Goal: Transaction & Acquisition: Purchase product/service

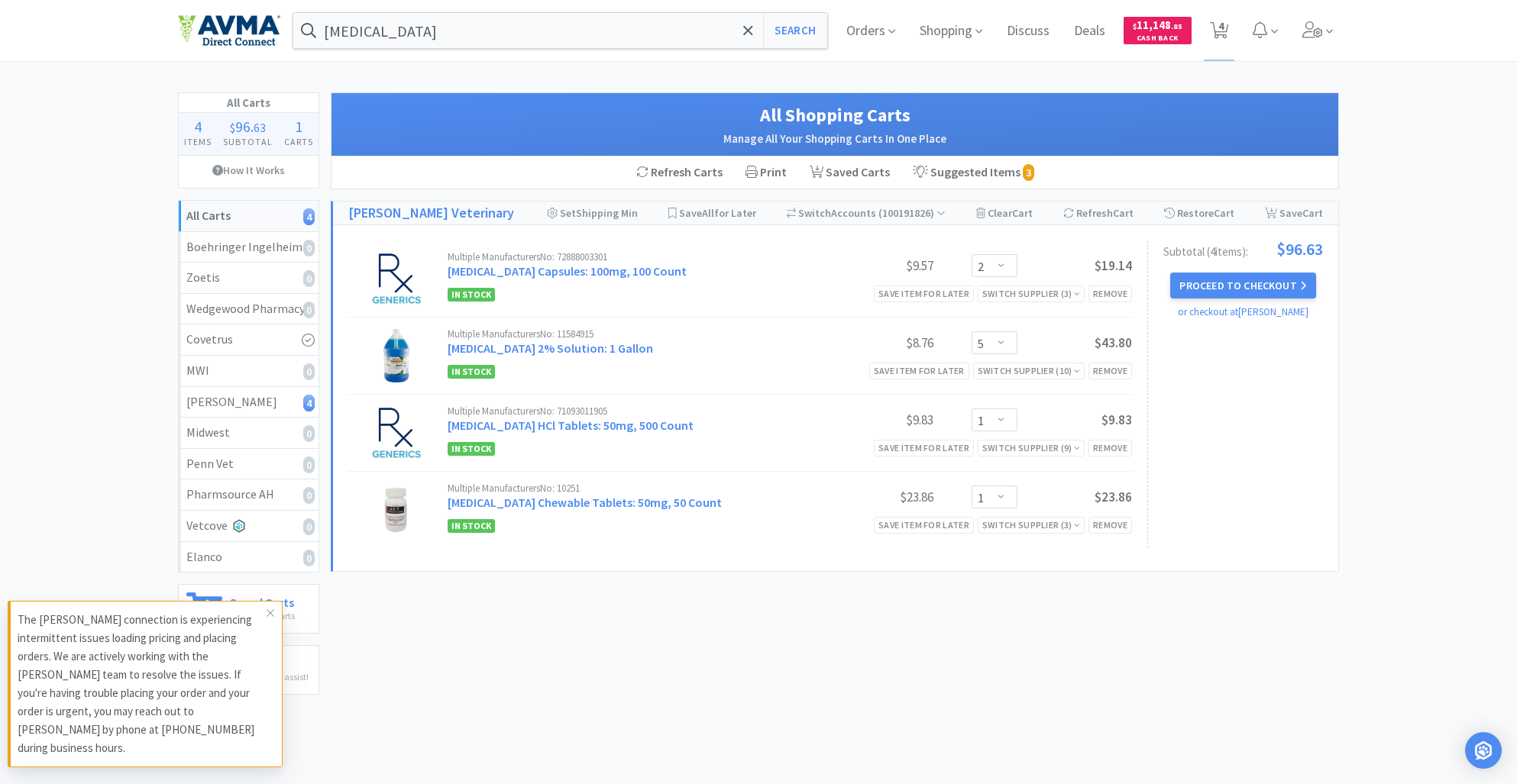
select select "2"
select select "5"
select select "1"
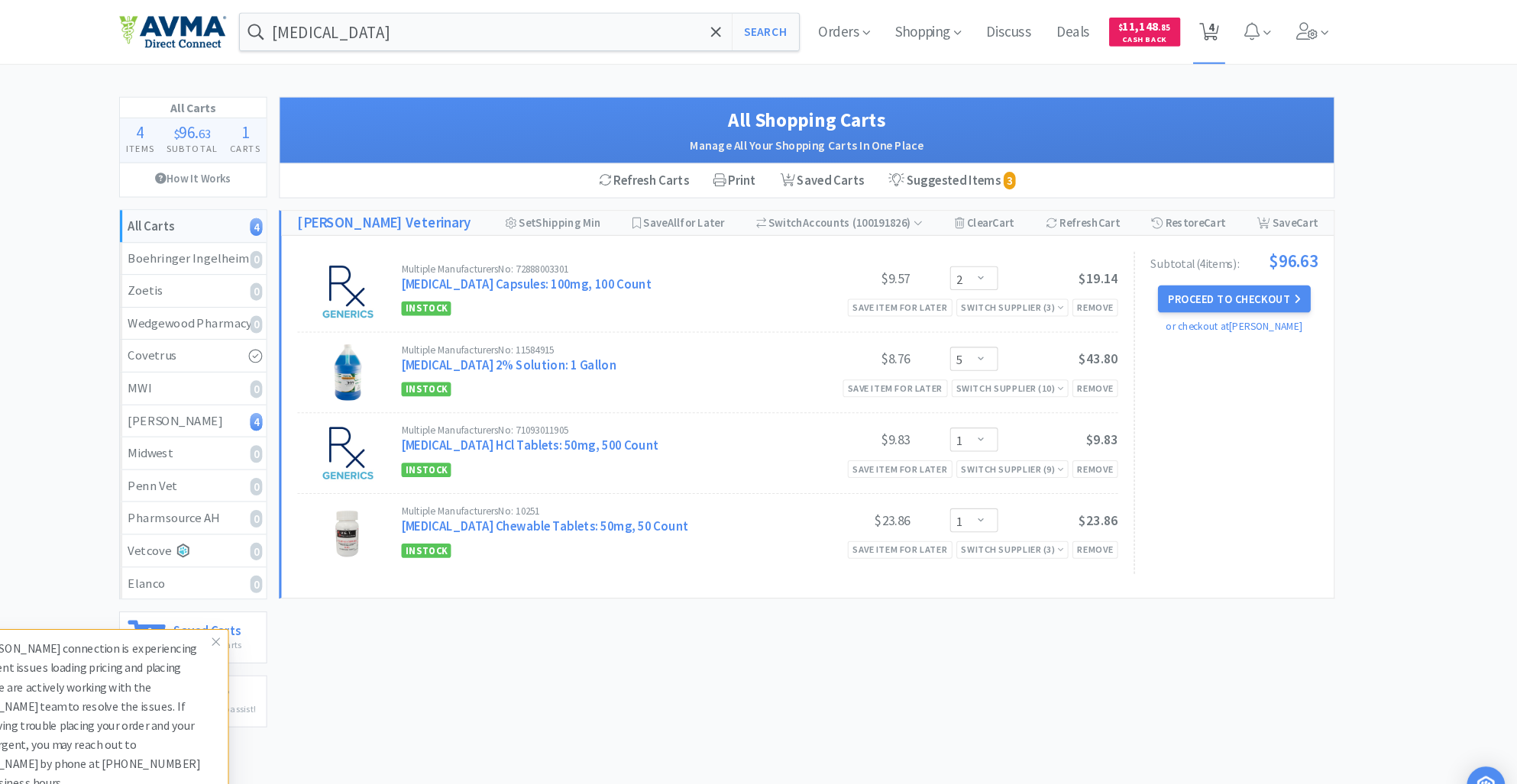
click at [1217, 33] on icon at bounding box center [1219, 31] width 19 height 17
click at [861, 36] on span "Orders" at bounding box center [870, 30] width 61 height 61
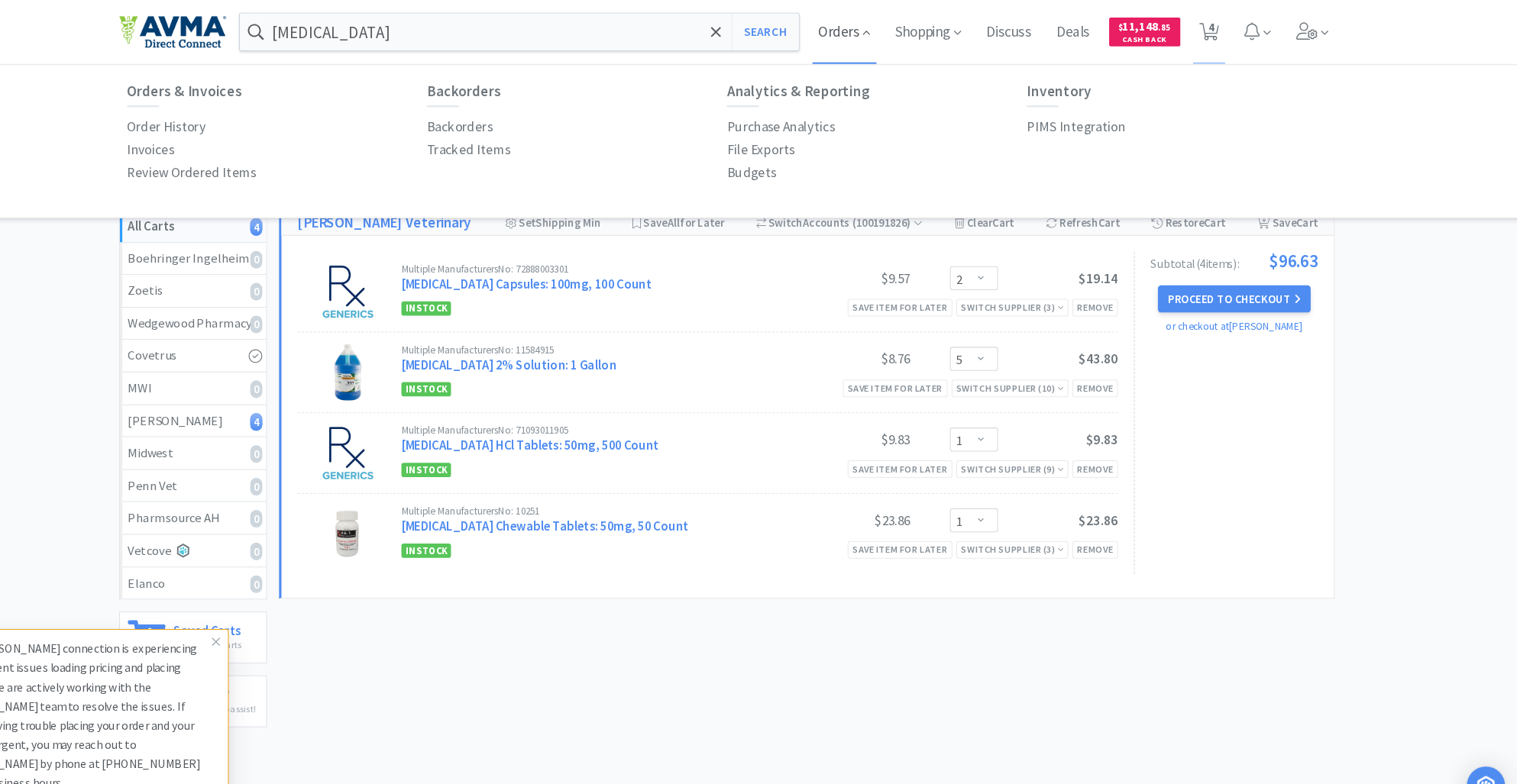
click at [881, 40] on span "Orders" at bounding box center [870, 30] width 61 height 61
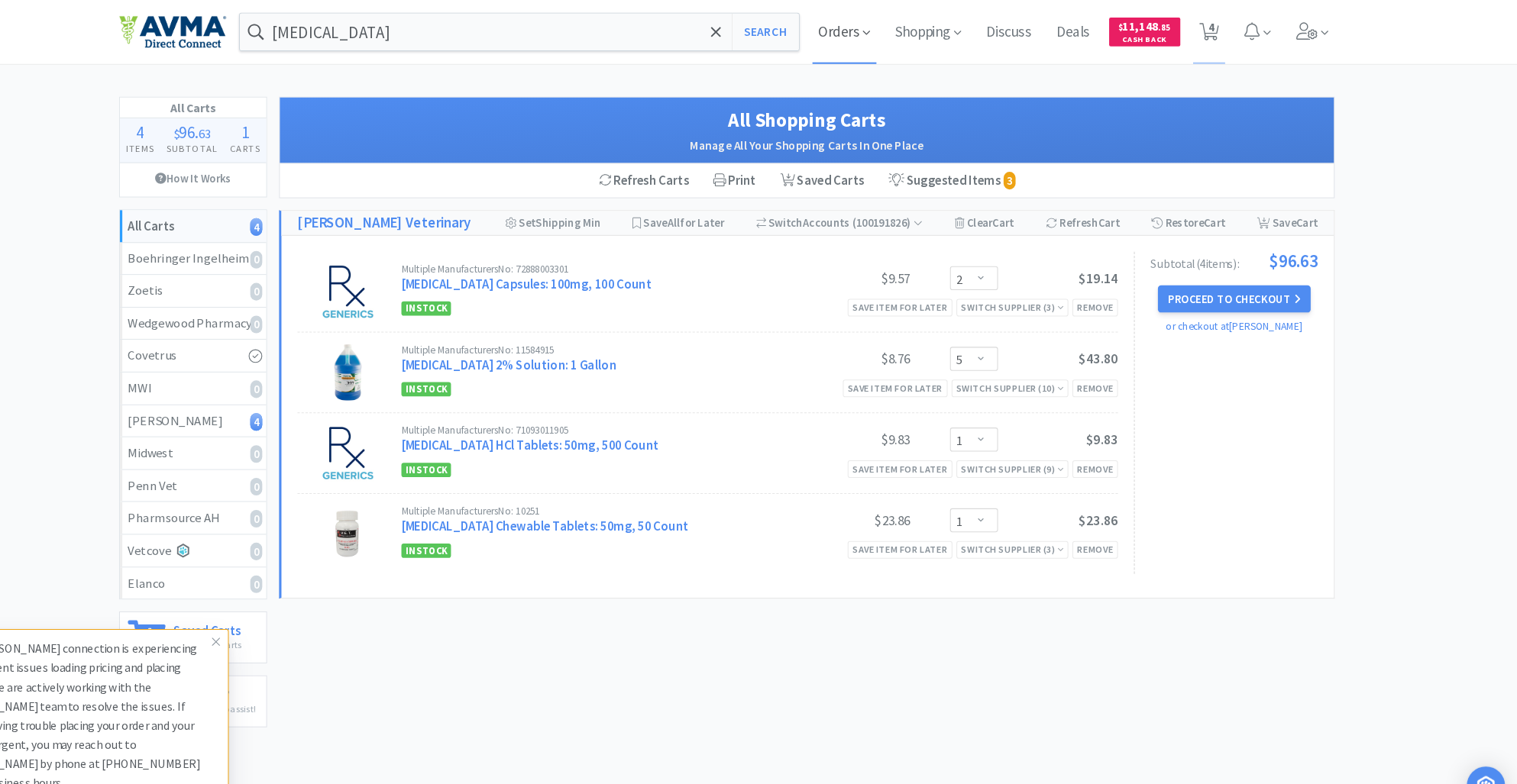
click at [852, 29] on span "Orders" at bounding box center [870, 30] width 61 height 61
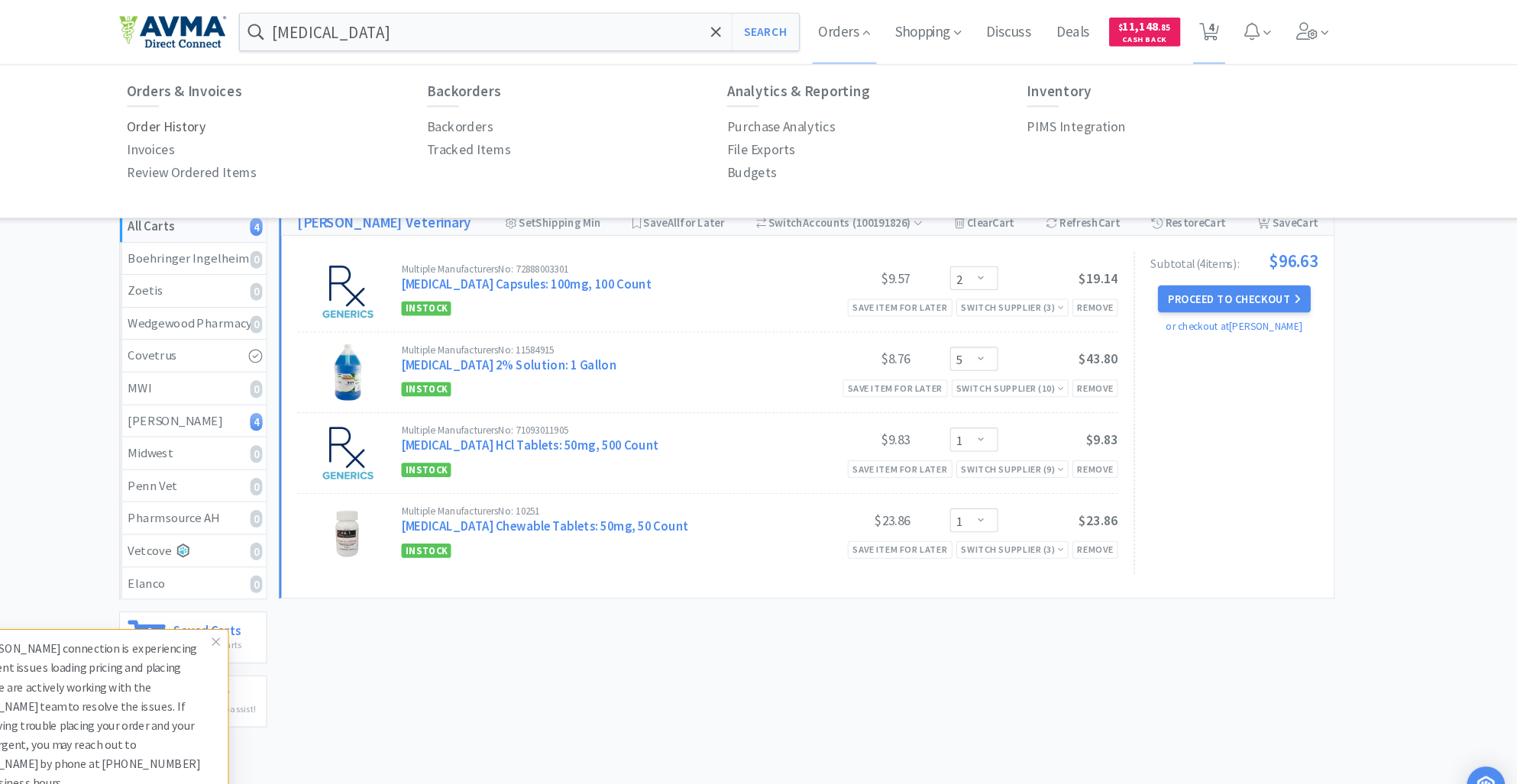
click at [231, 123] on p "Order History" at bounding box center [223, 121] width 75 height 21
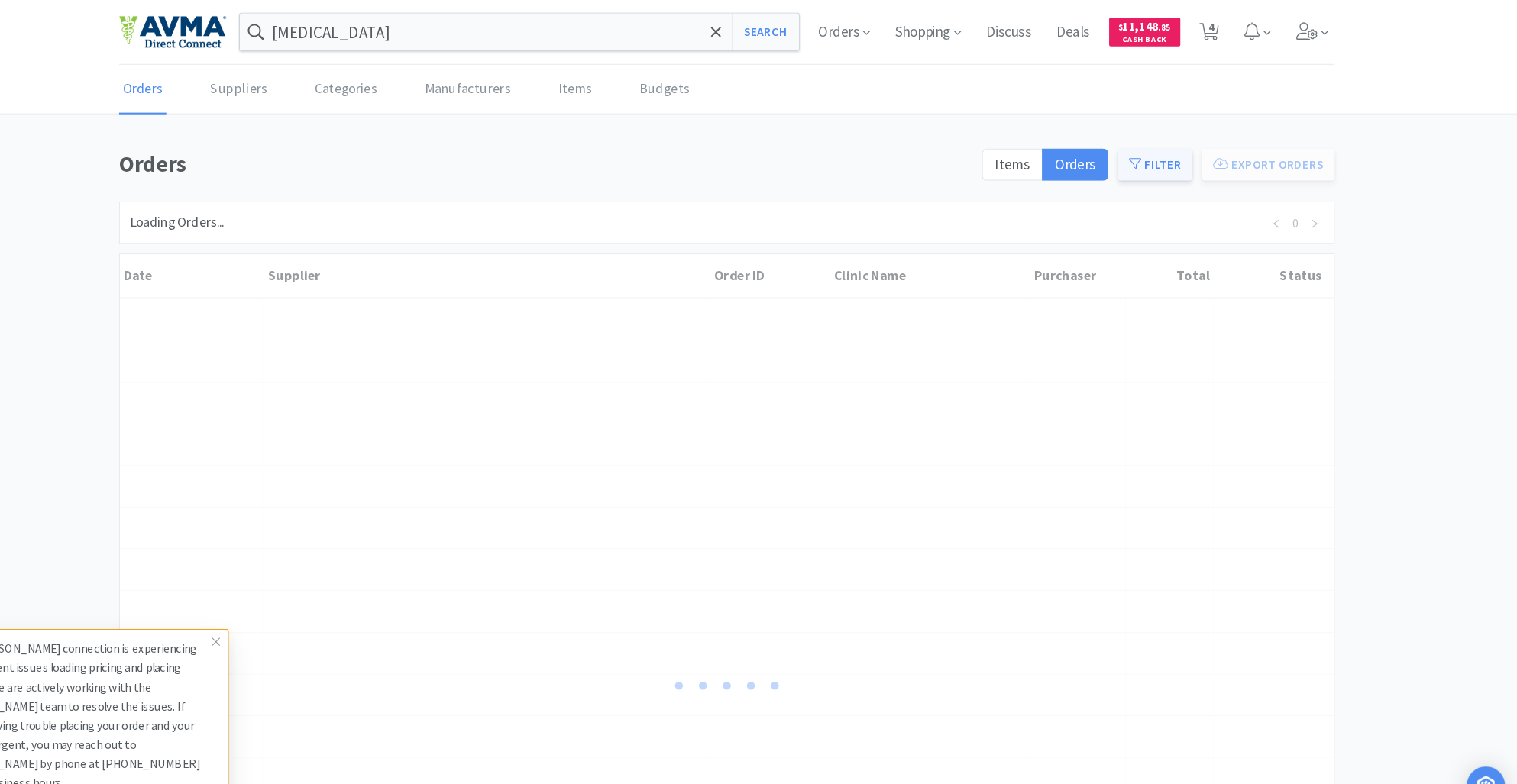
click at [1182, 157] on button "Filter" at bounding box center [1168, 157] width 71 height 30
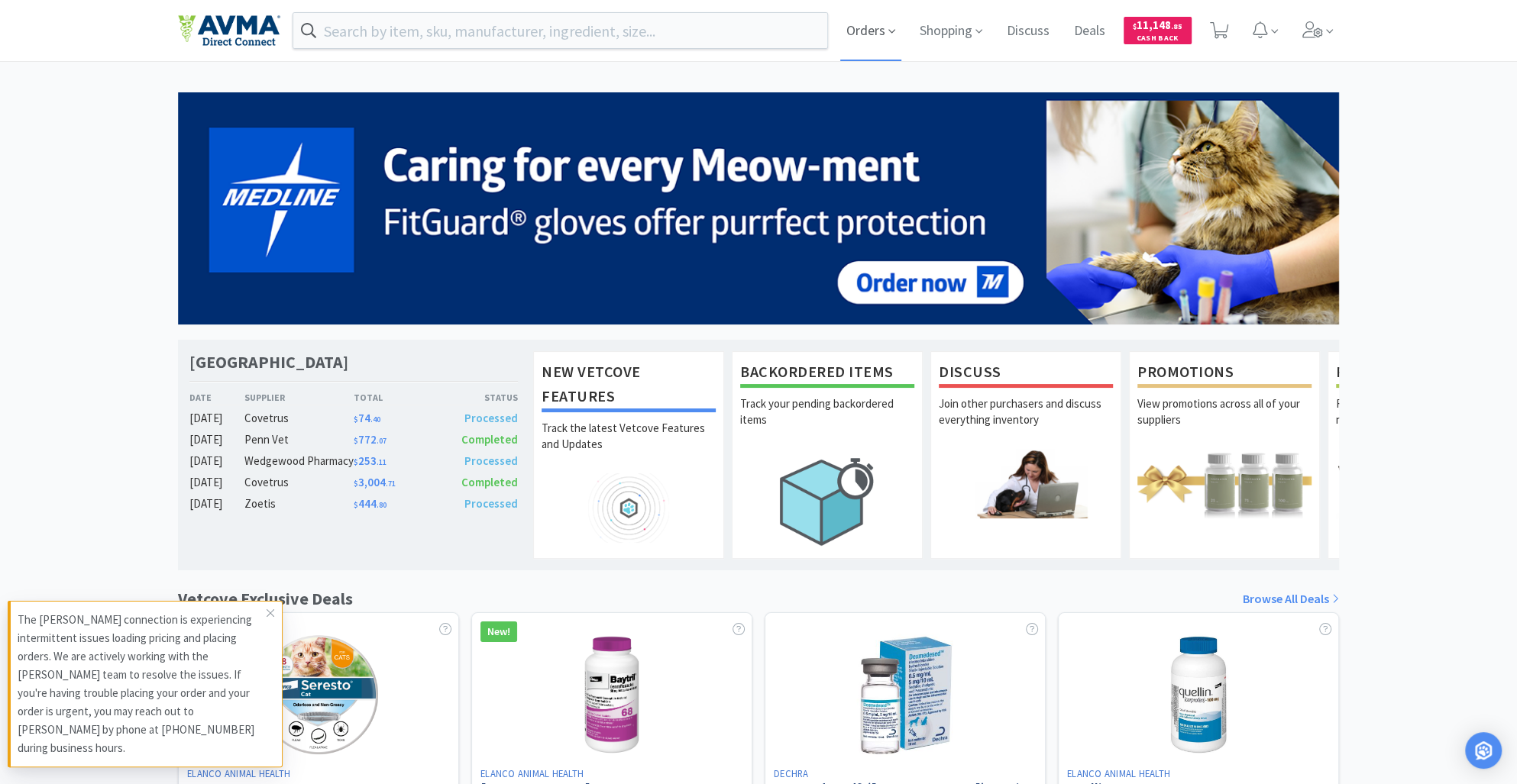
click at [848, 26] on span "Orders" at bounding box center [870, 30] width 61 height 61
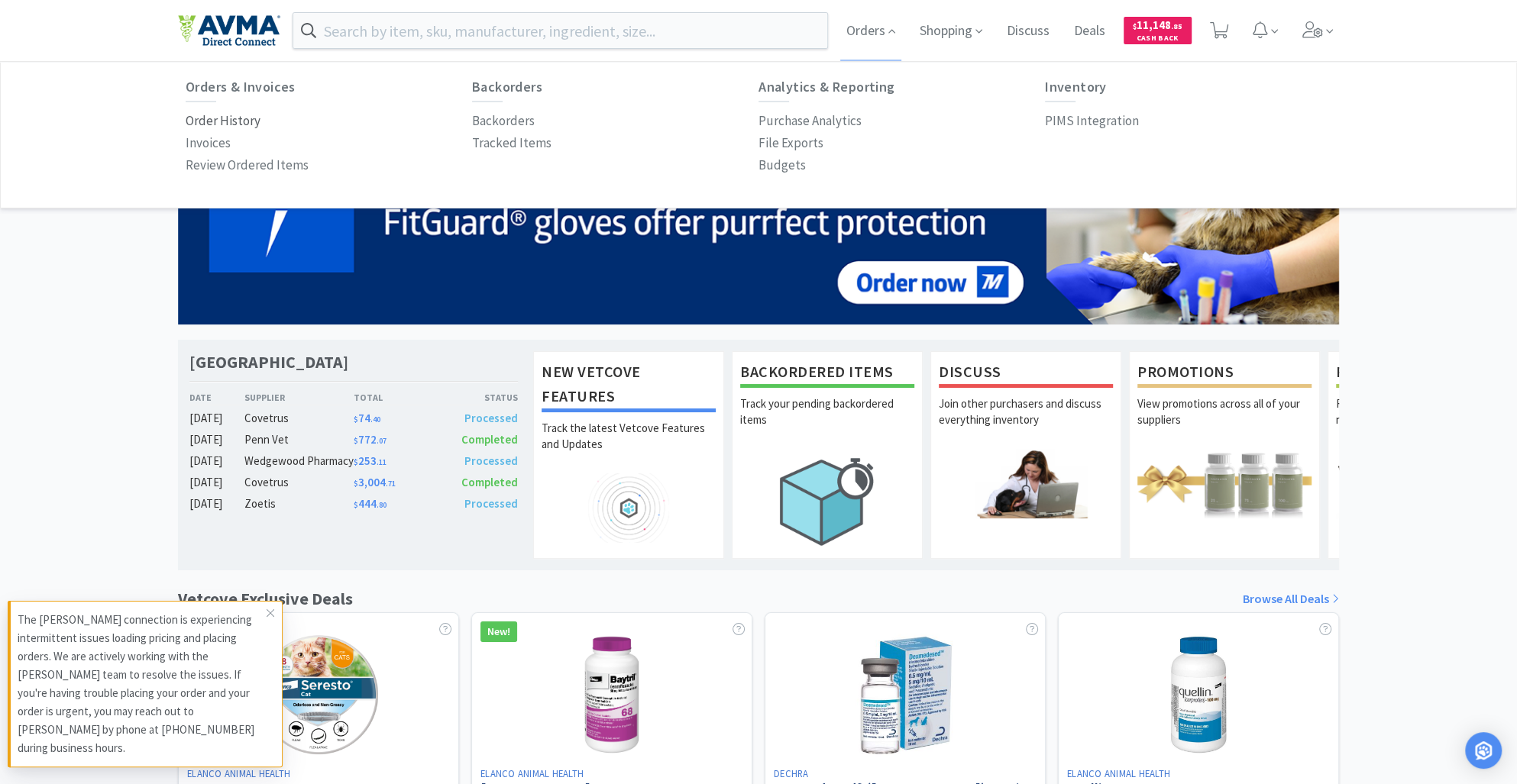
click at [223, 123] on p "Order History" at bounding box center [223, 121] width 75 height 21
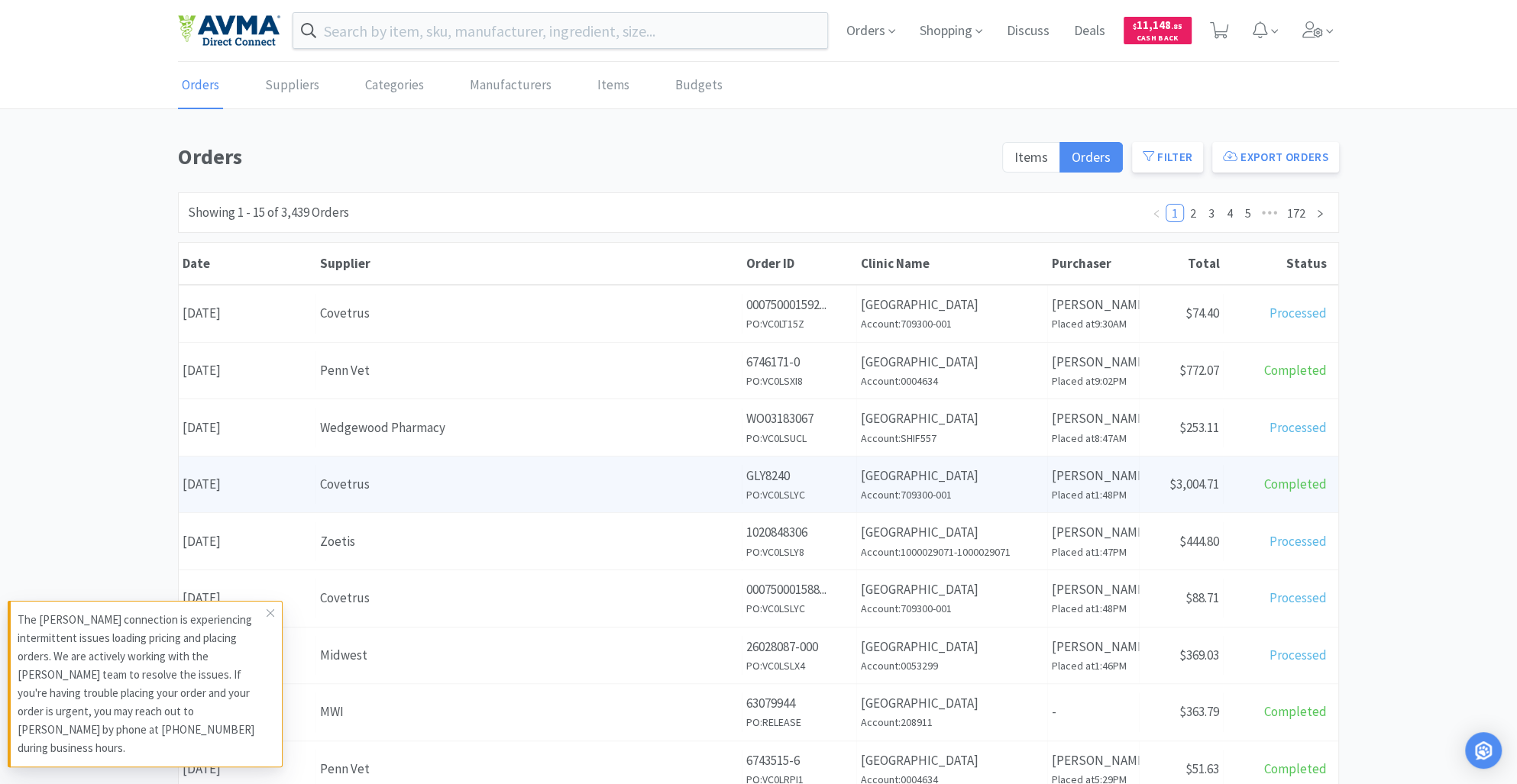
click at [351, 485] on div "Covetrus" at bounding box center [529, 485] width 418 height 21
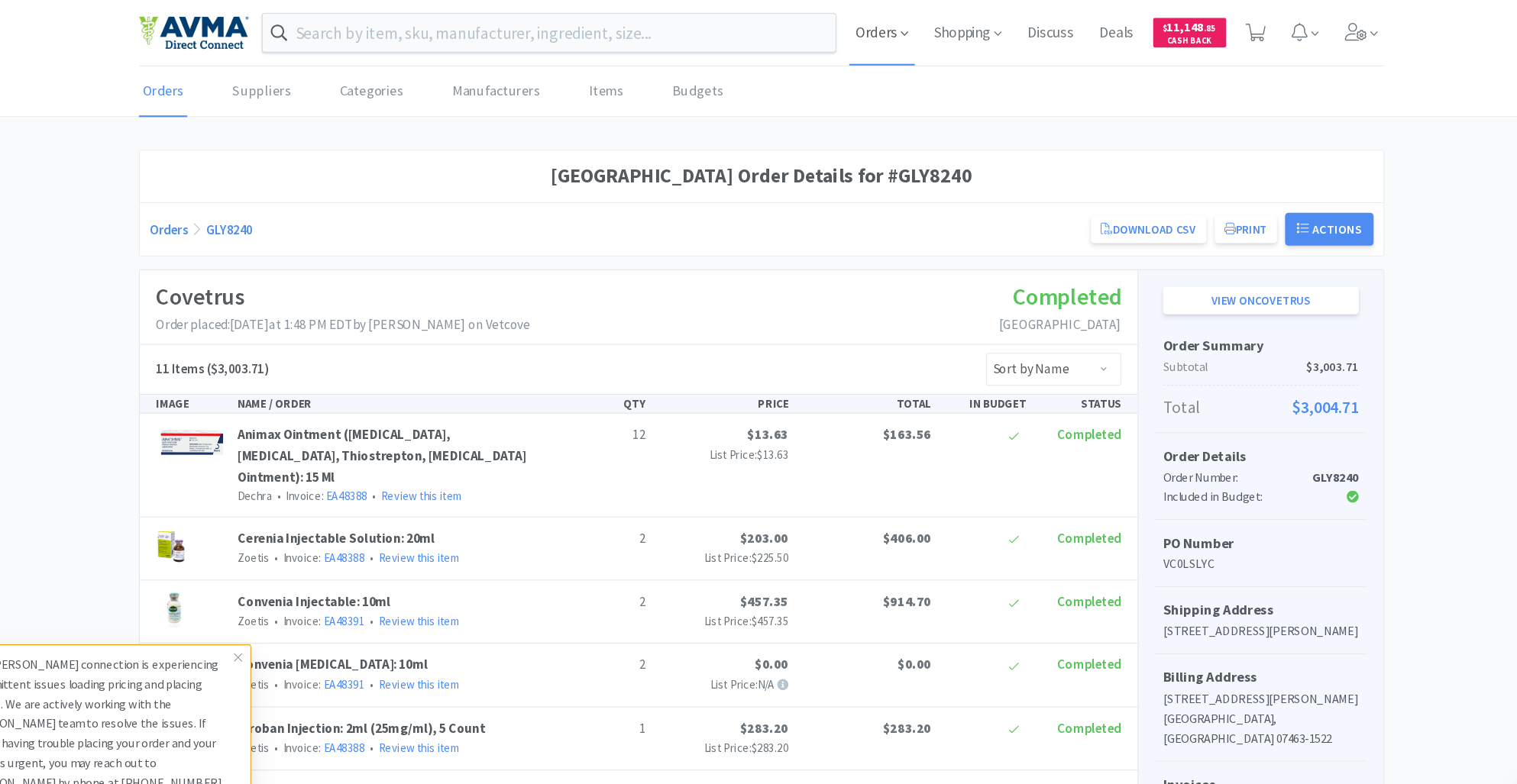
click at [858, 37] on span "Orders" at bounding box center [870, 30] width 61 height 61
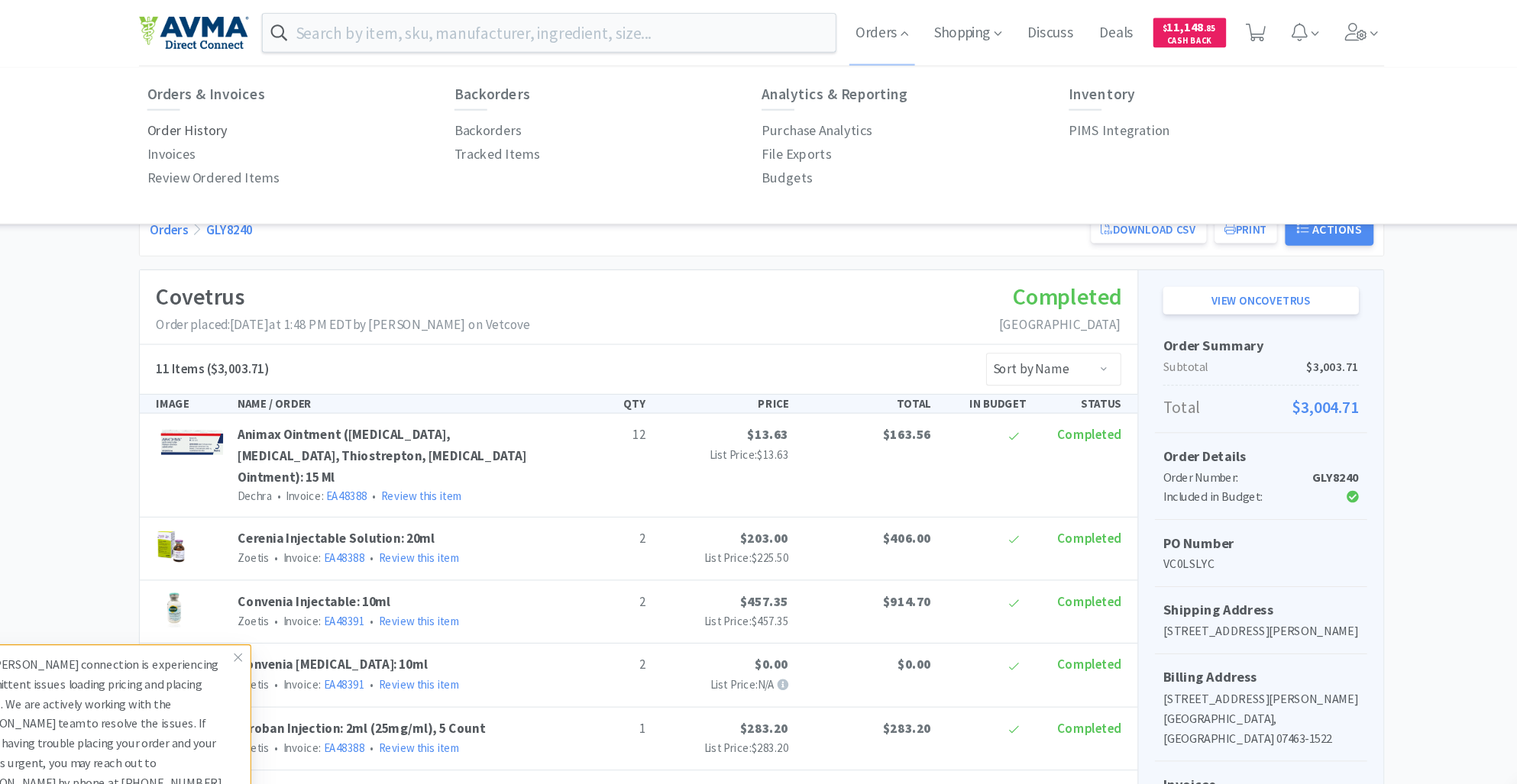
click at [228, 120] on p "Order History" at bounding box center [223, 122] width 75 height 21
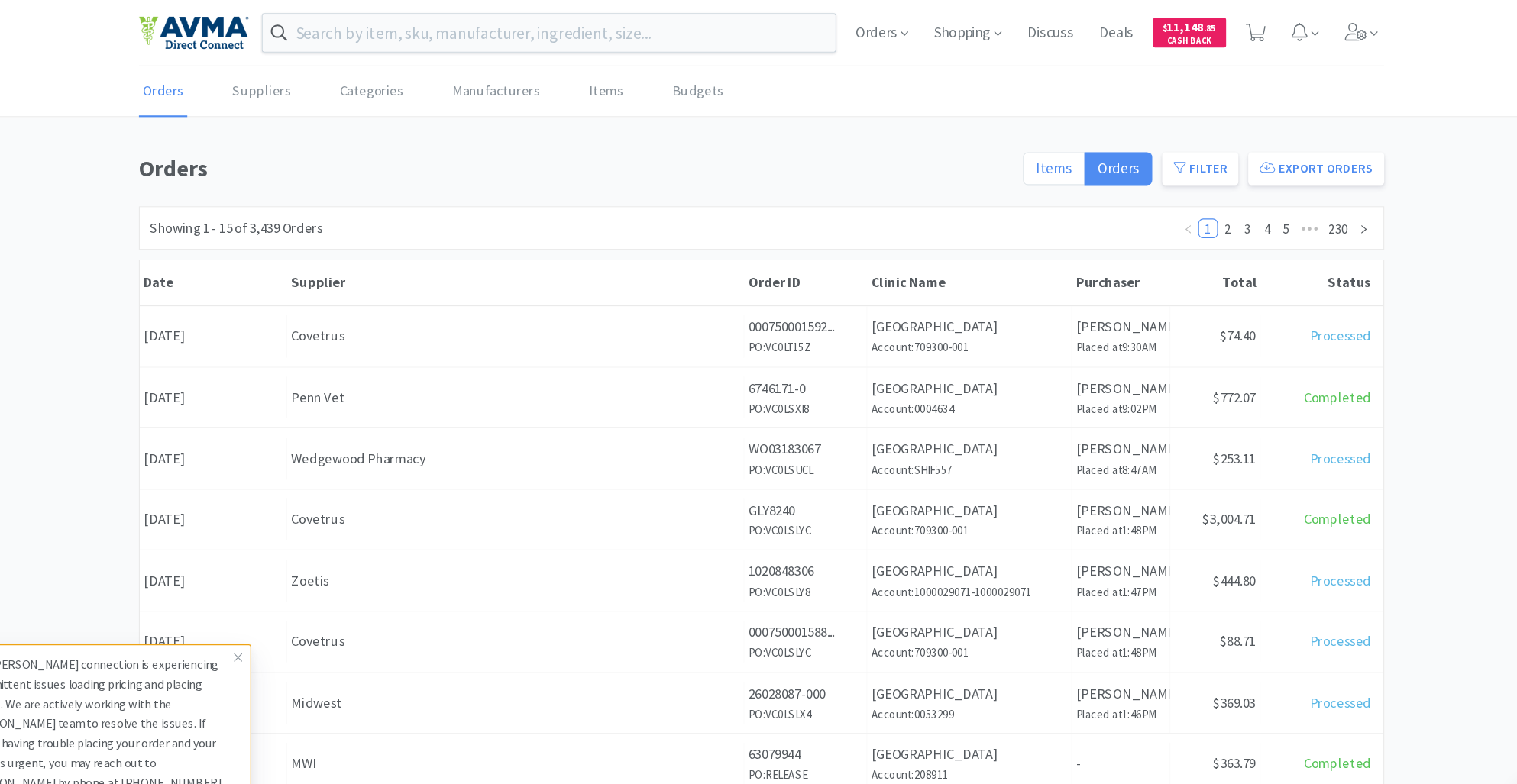
click at [1030, 161] on span "Items" at bounding box center [1031, 157] width 33 height 18
click at [1014, 162] on input "Items" at bounding box center [1014, 162] width 0 height 0
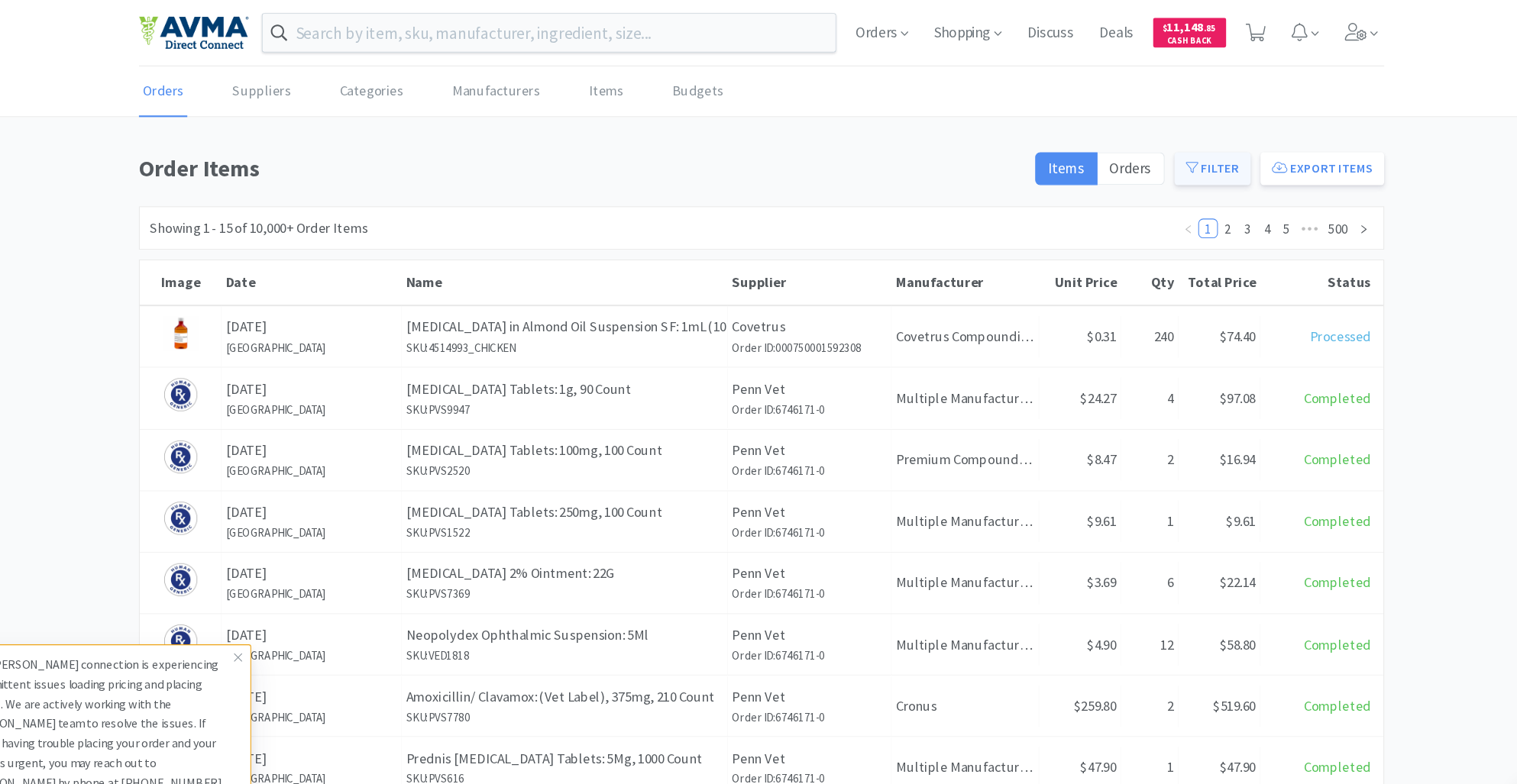
click at [1185, 163] on button "Filter" at bounding box center [1179, 157] width 71 height 30
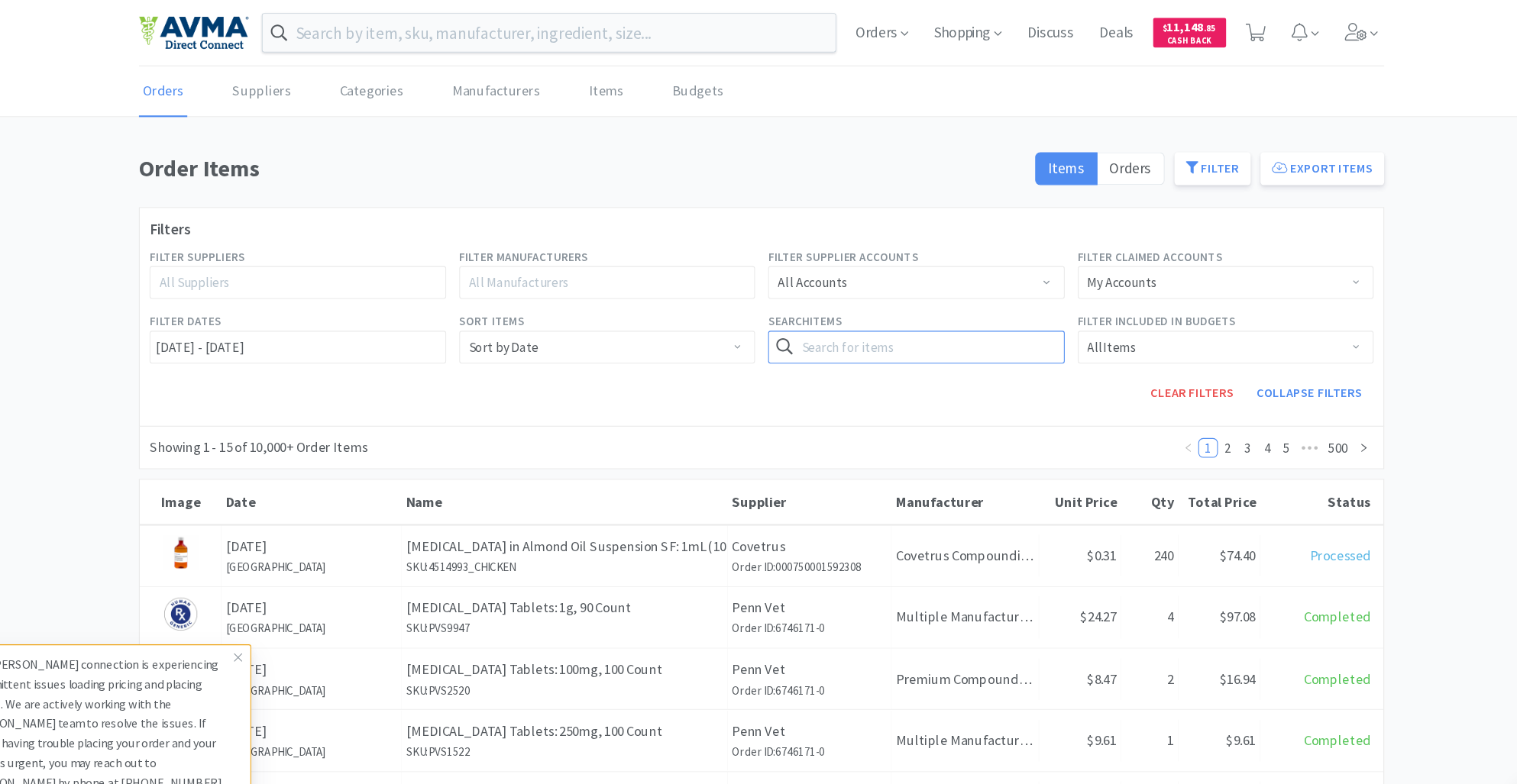
click at [830, 330] on input "text" at bounding box center [903, 323] width 277 height 30
type input "lepto"
click at [1014, 325] on button "Search" at bounding box center [1009, 323] width 63 height 30
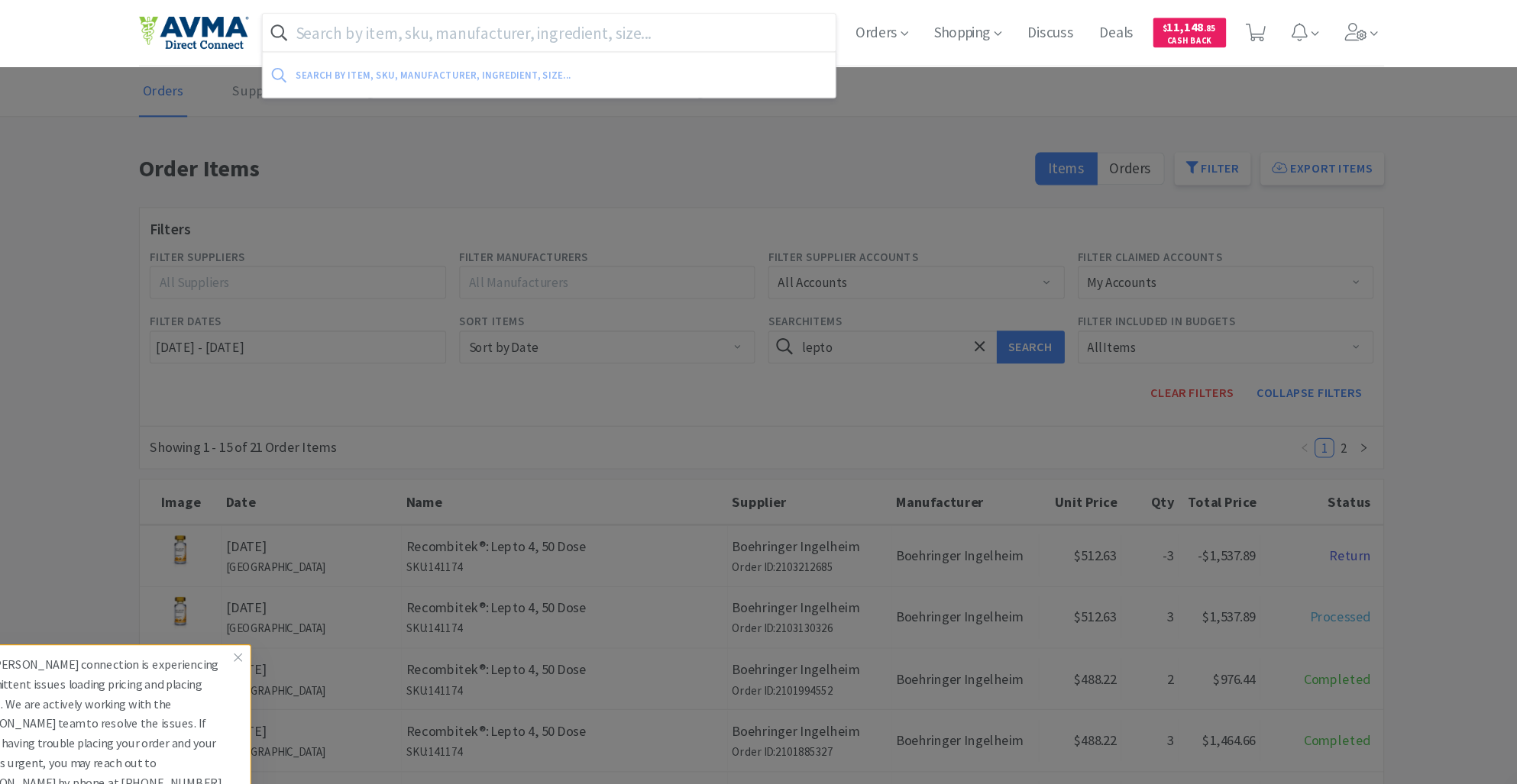
click at [658, 33] on input "text" at bounding box center [560, 30] width 534 height 35
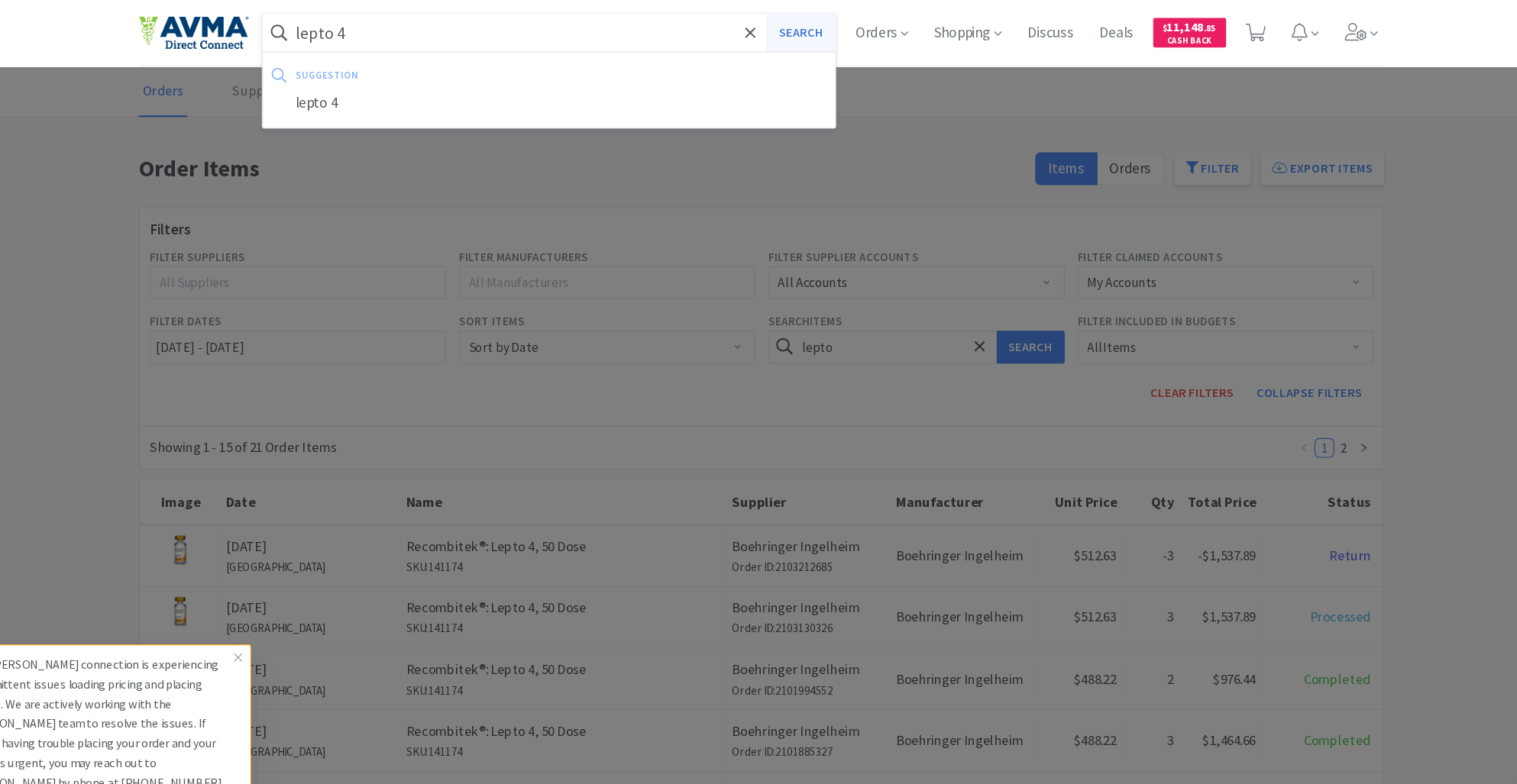
type input "lepto 4"
click at [801, 22] on button "Search" at bounding box center [795, 30] width 64 height 35
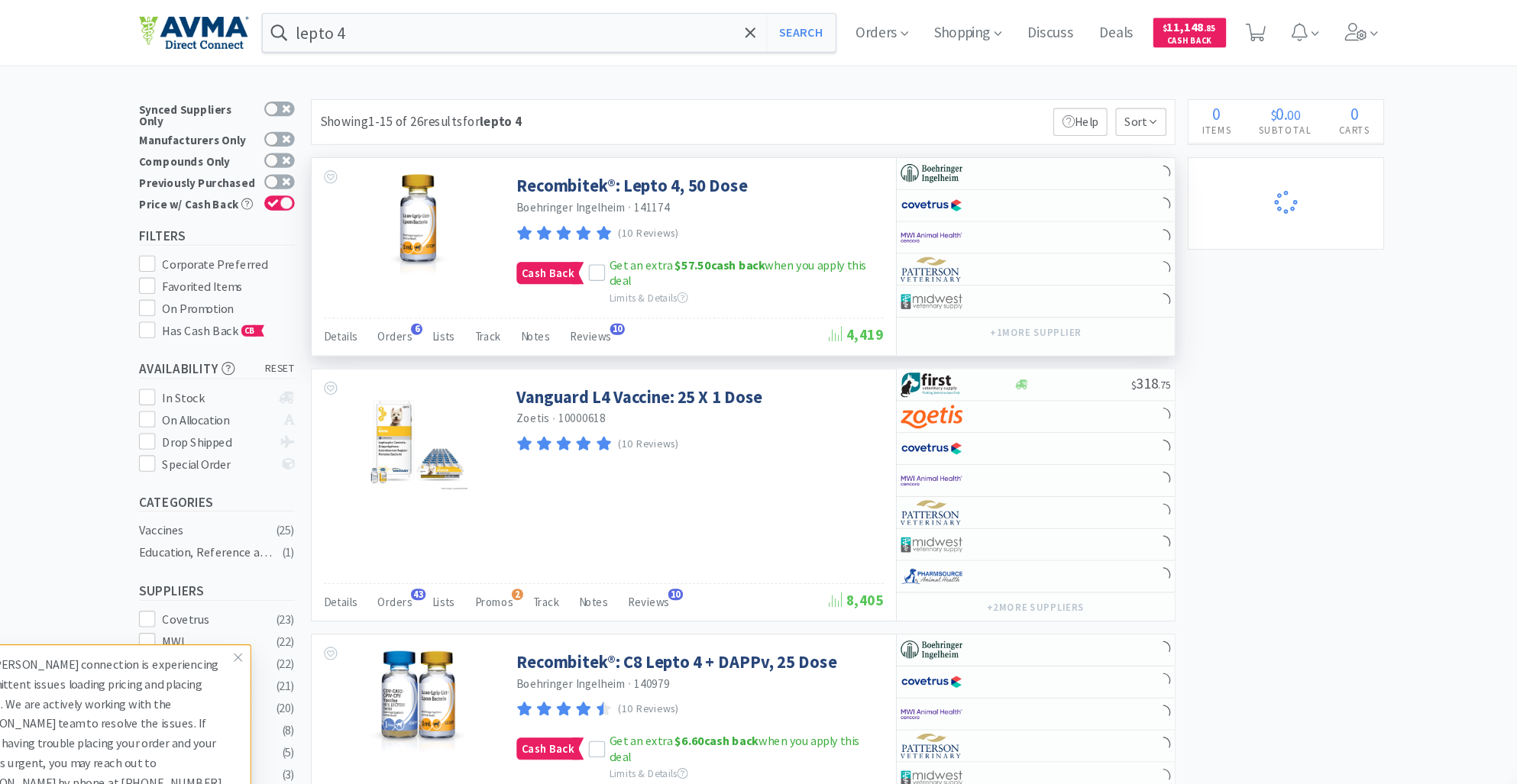
select select "2"
select select "5"
select select "1"
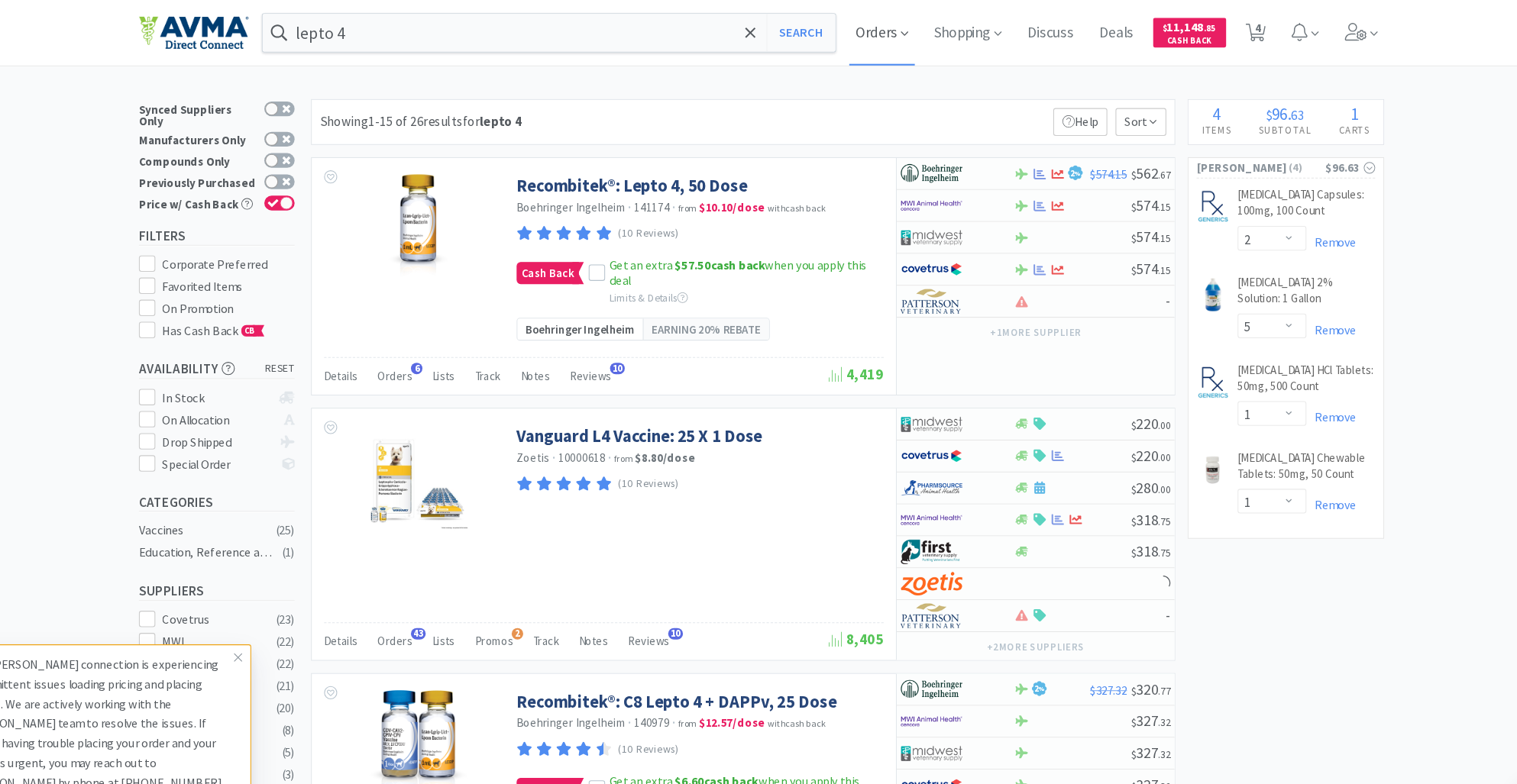
click at [868, 25] on span "Orders" at bounding box center [870, 30] width 61 height 61
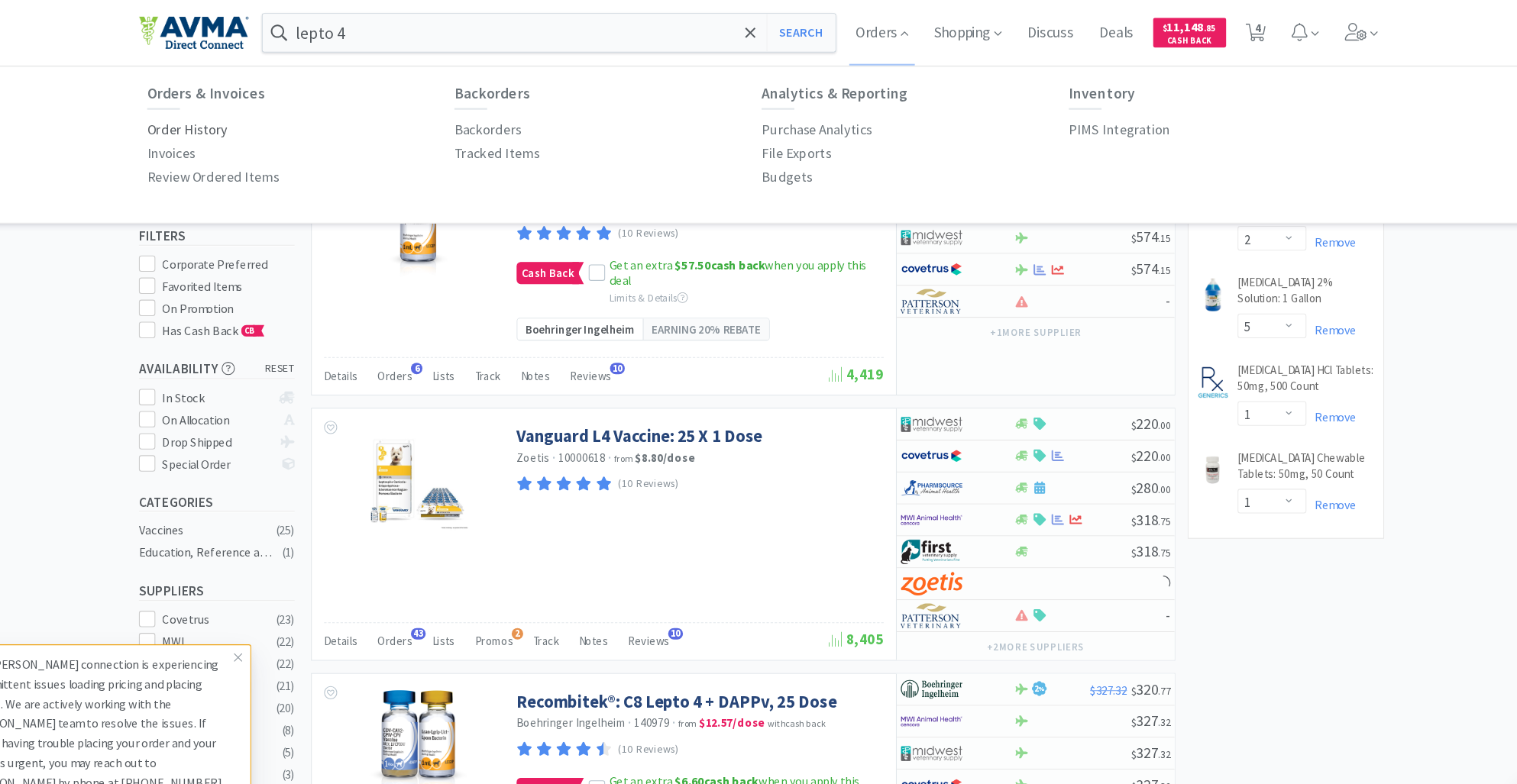
click at [243, 121] on p "Order History" at bounding box center [223, 121] width 75 height 21
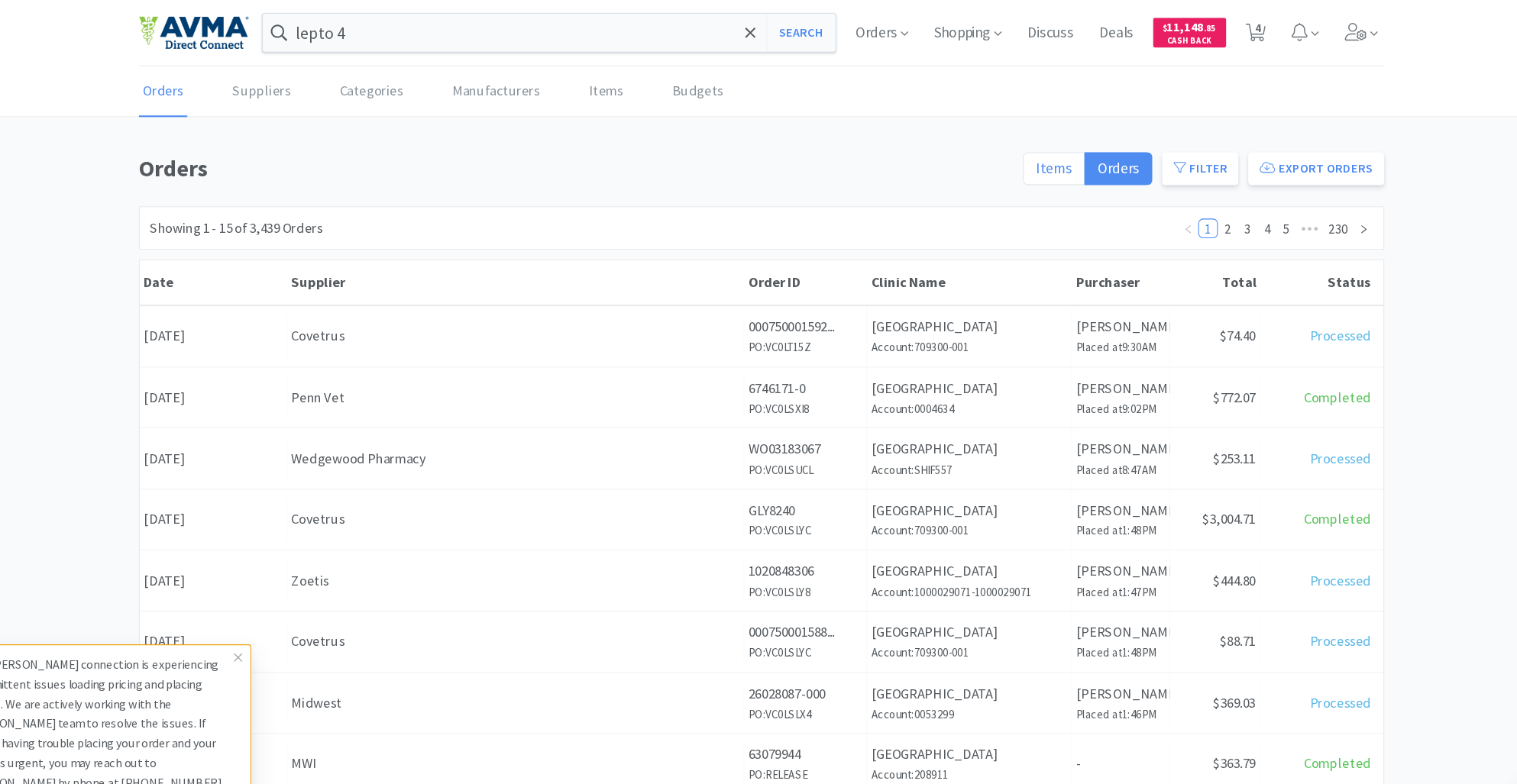
click at [1023, 159] on span "Items" at bounding box center [1031, 157] width 33 height 18
click at [1014, 162] on input "Items" at bounding box center [1014, 162] width 0 height 0
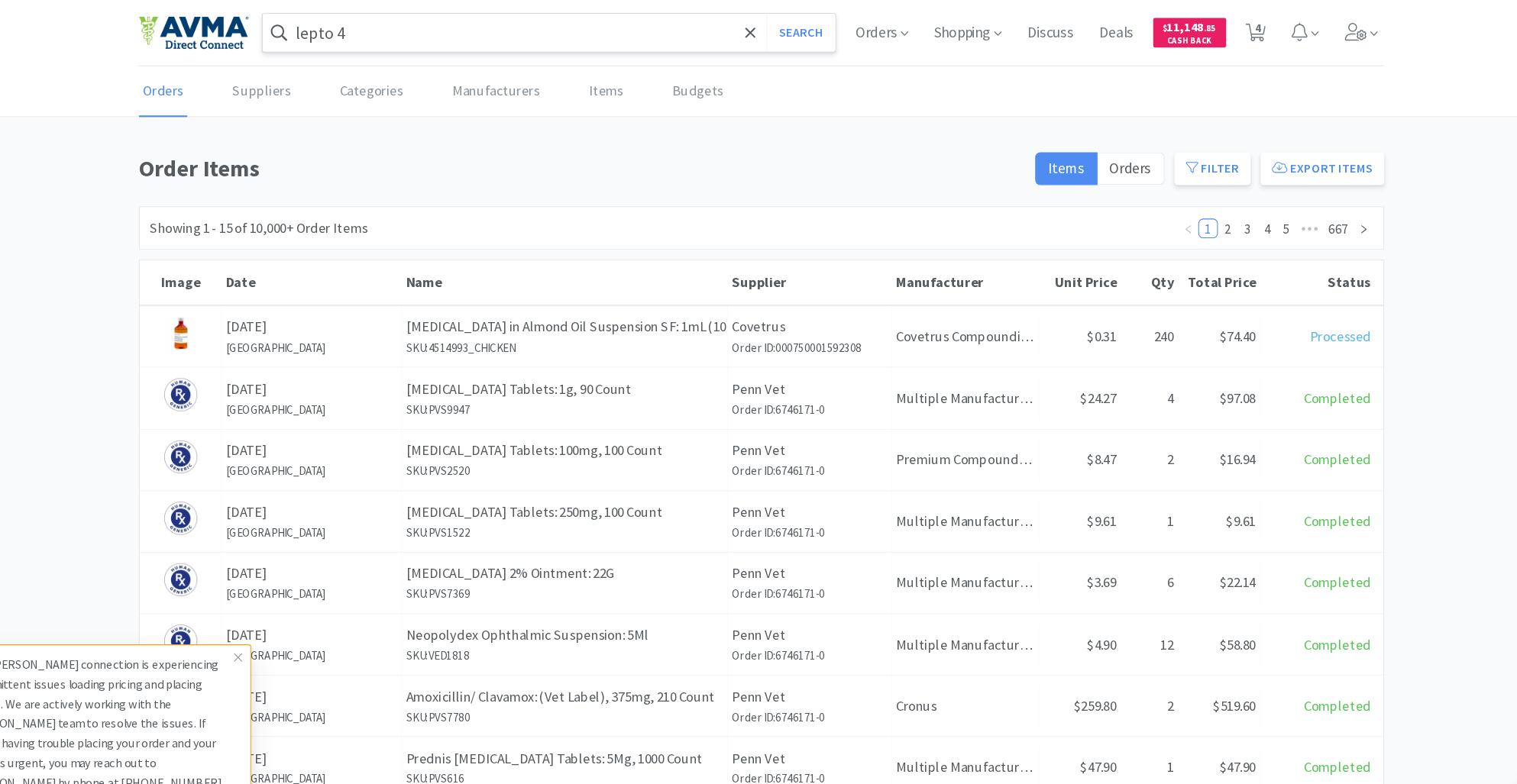
click at [386, 36] on input "lepto 4" at bounding box center [560, 30] width 534 height 35
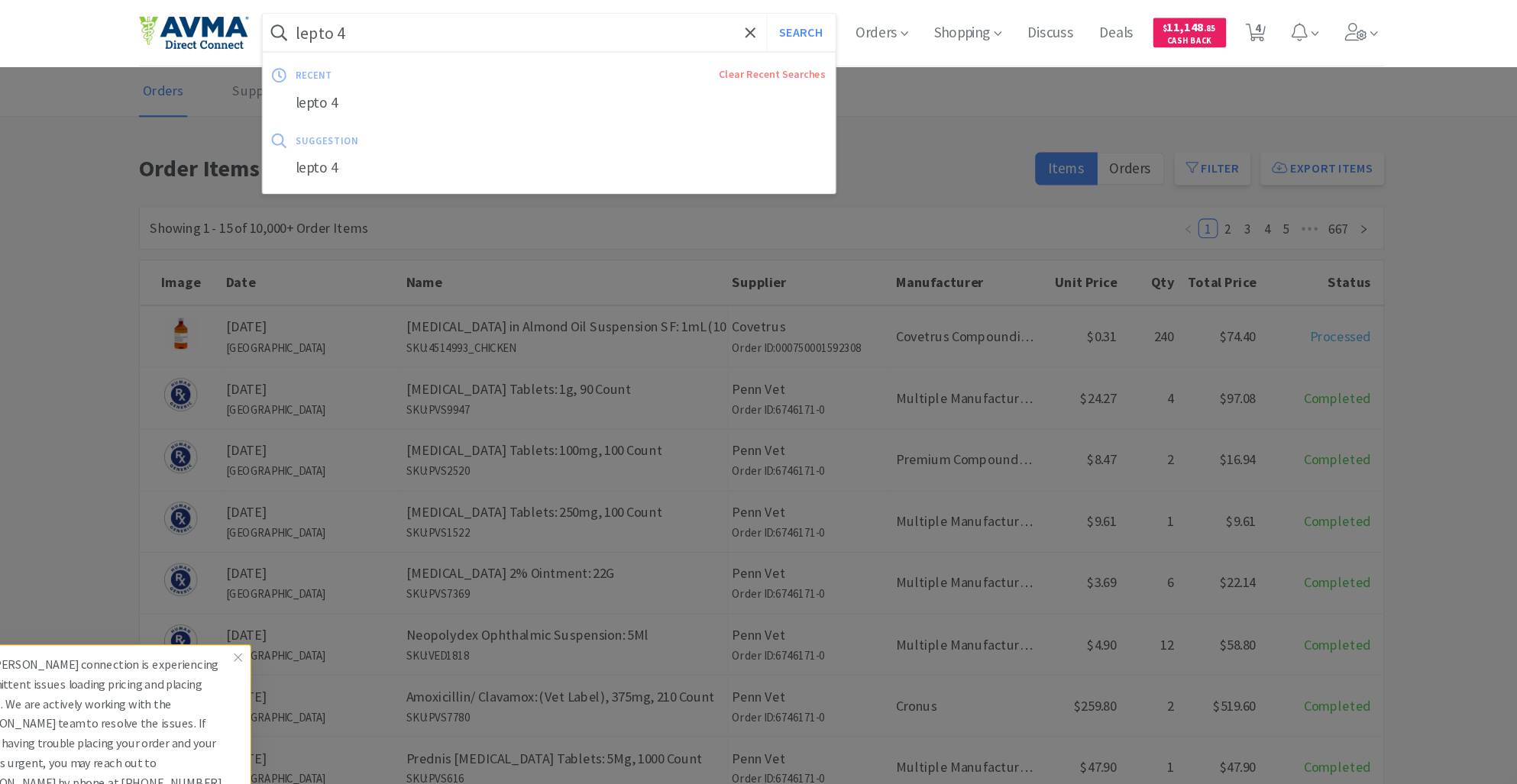
click at [386, 36] on input "lepto 4" at bounding box center [560, 30] width 534 height 35
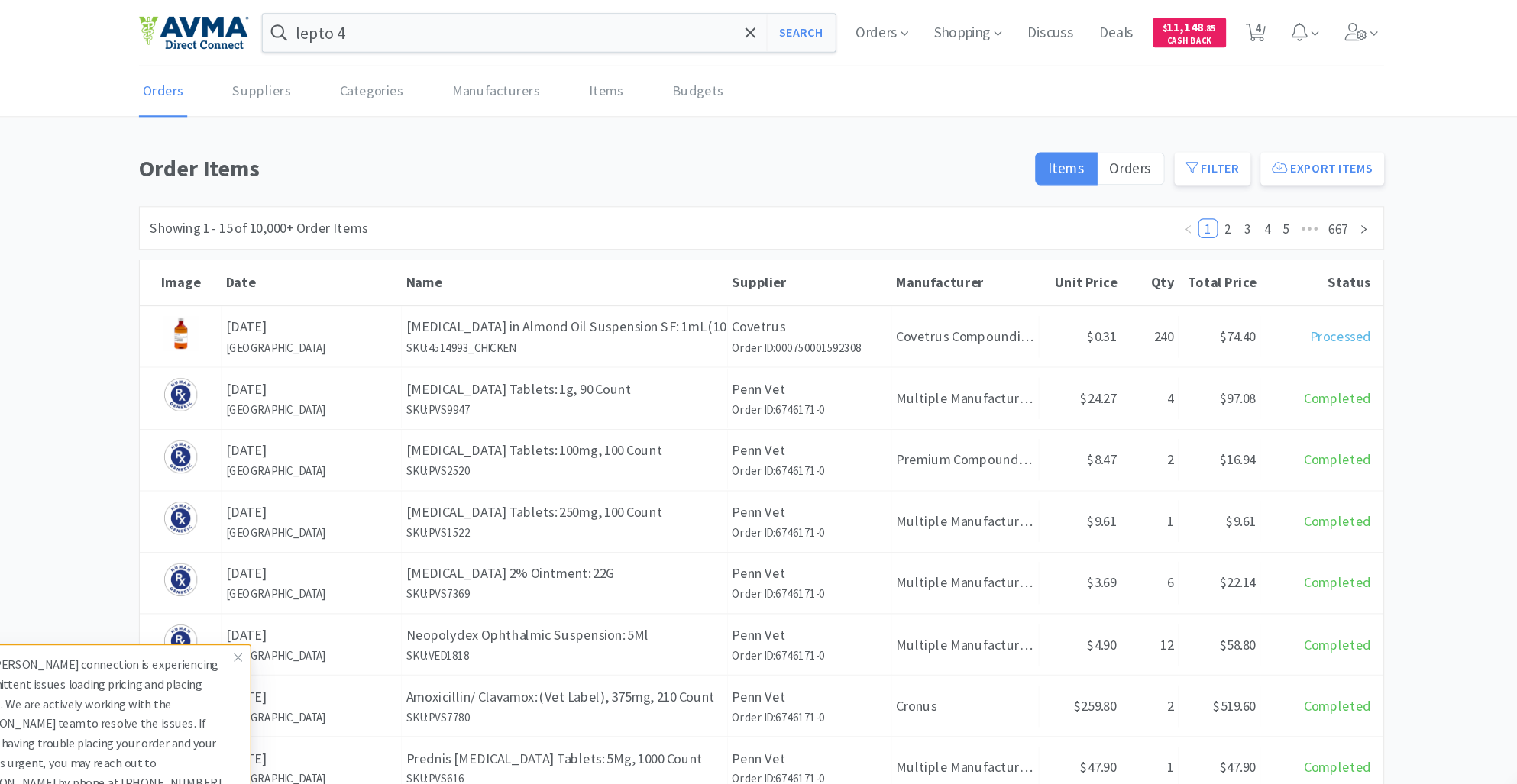
click at [507, 233] on div at bounding box center [758, 392] width 1517 height 784
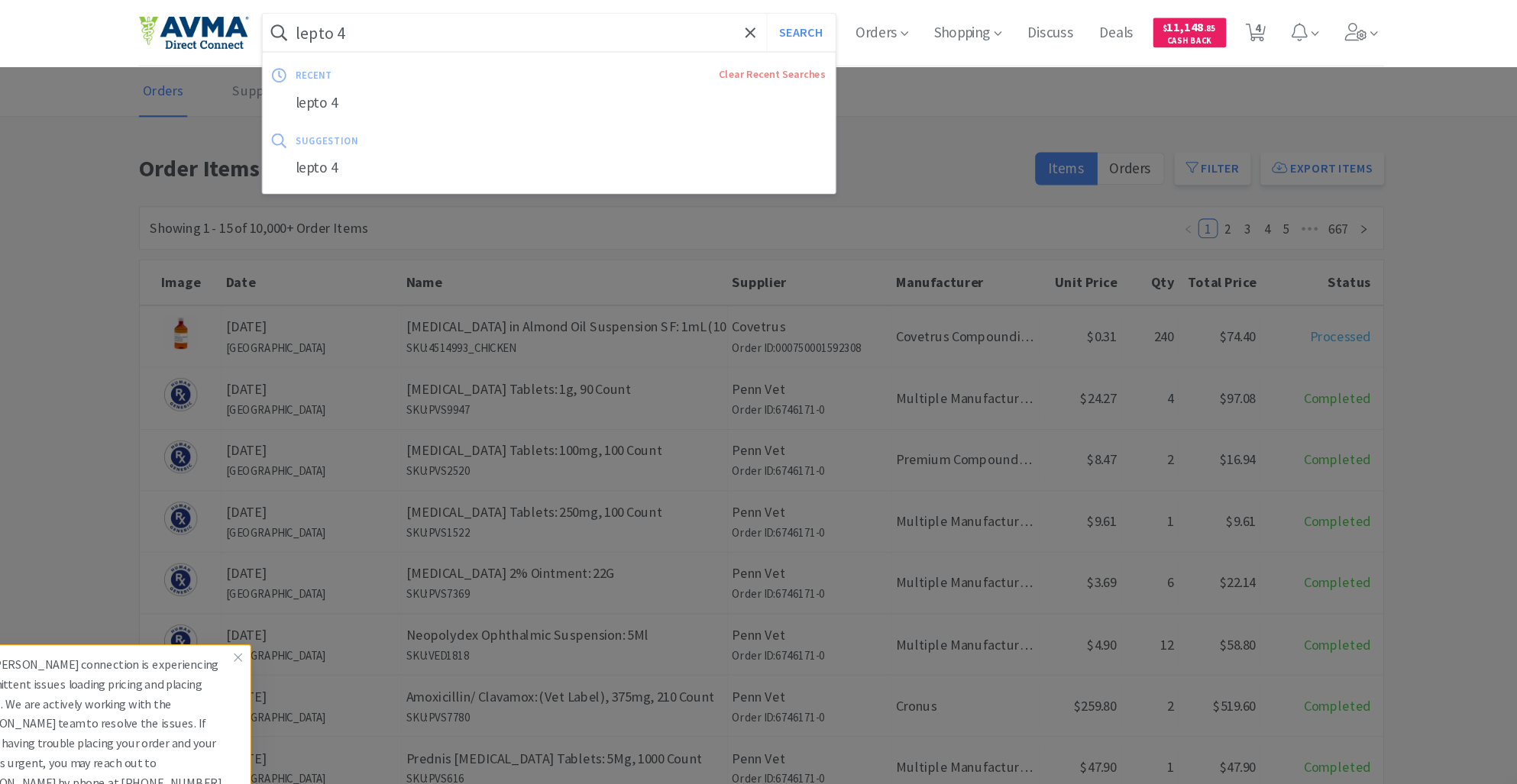
click at [396, 33] on input "lepto 4" at bounding box center [560, 30] width 534 height 35
click at [1176, 183] on div at bounding box center [758, 392] width 1517 height 784
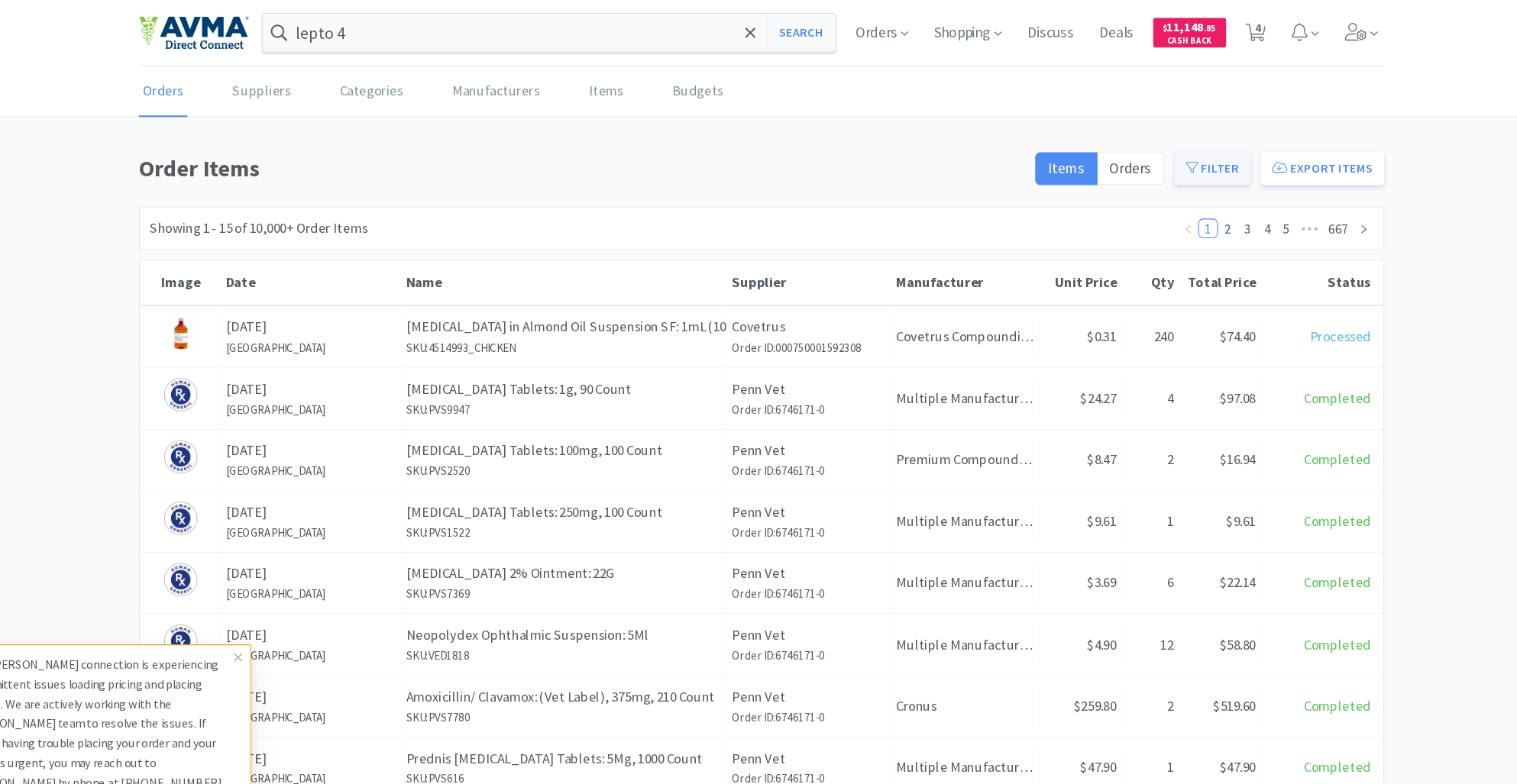
click at [1173, 171] on button "Filter" at bounding box center [1179, 157] width 71 height 30
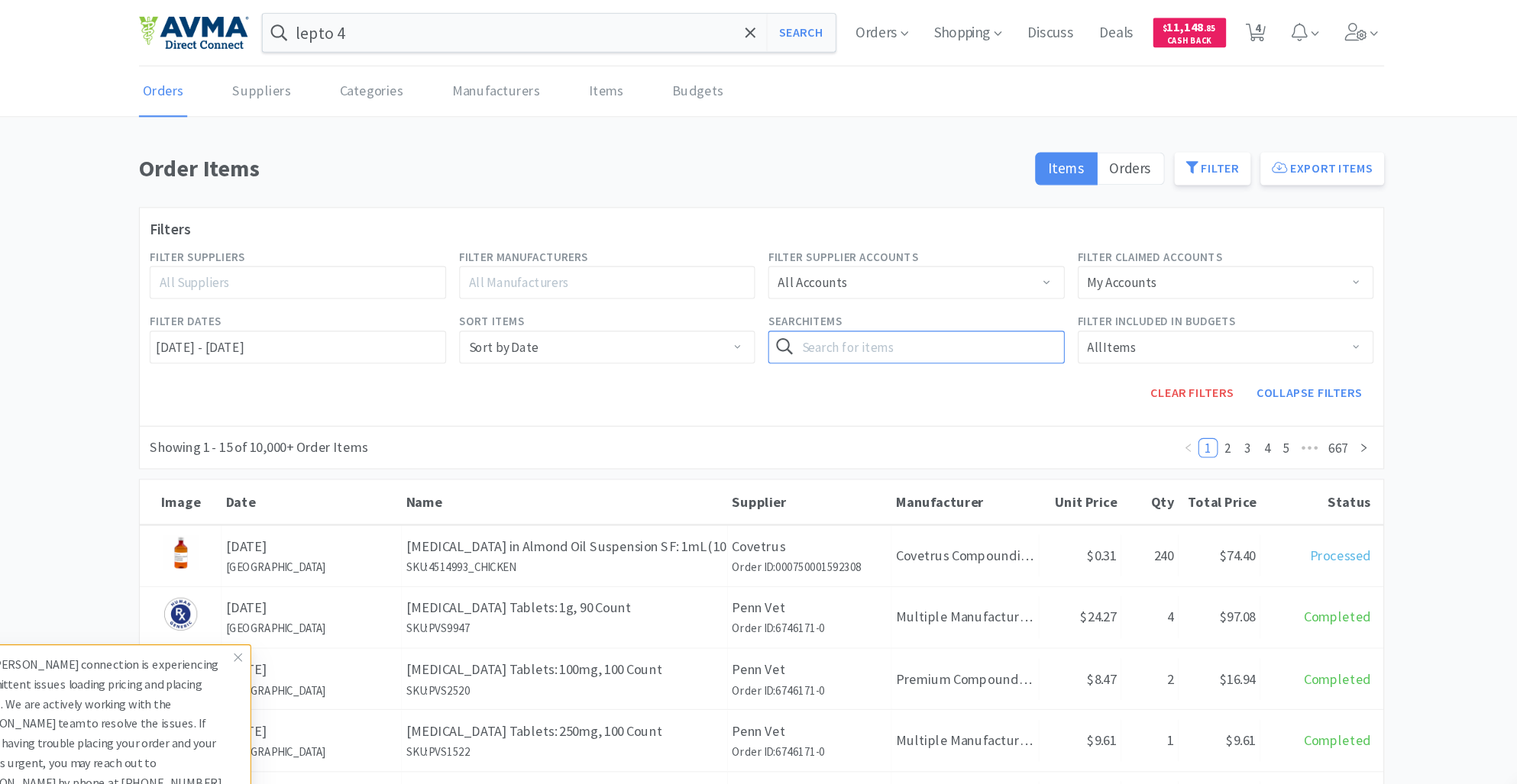
click at [810, 323] on input "text" at bounding box center [903, 323] width 277 height 30
click at [978, 309] on button "Search" at bounding box center [1009, 323] width 63 height 30
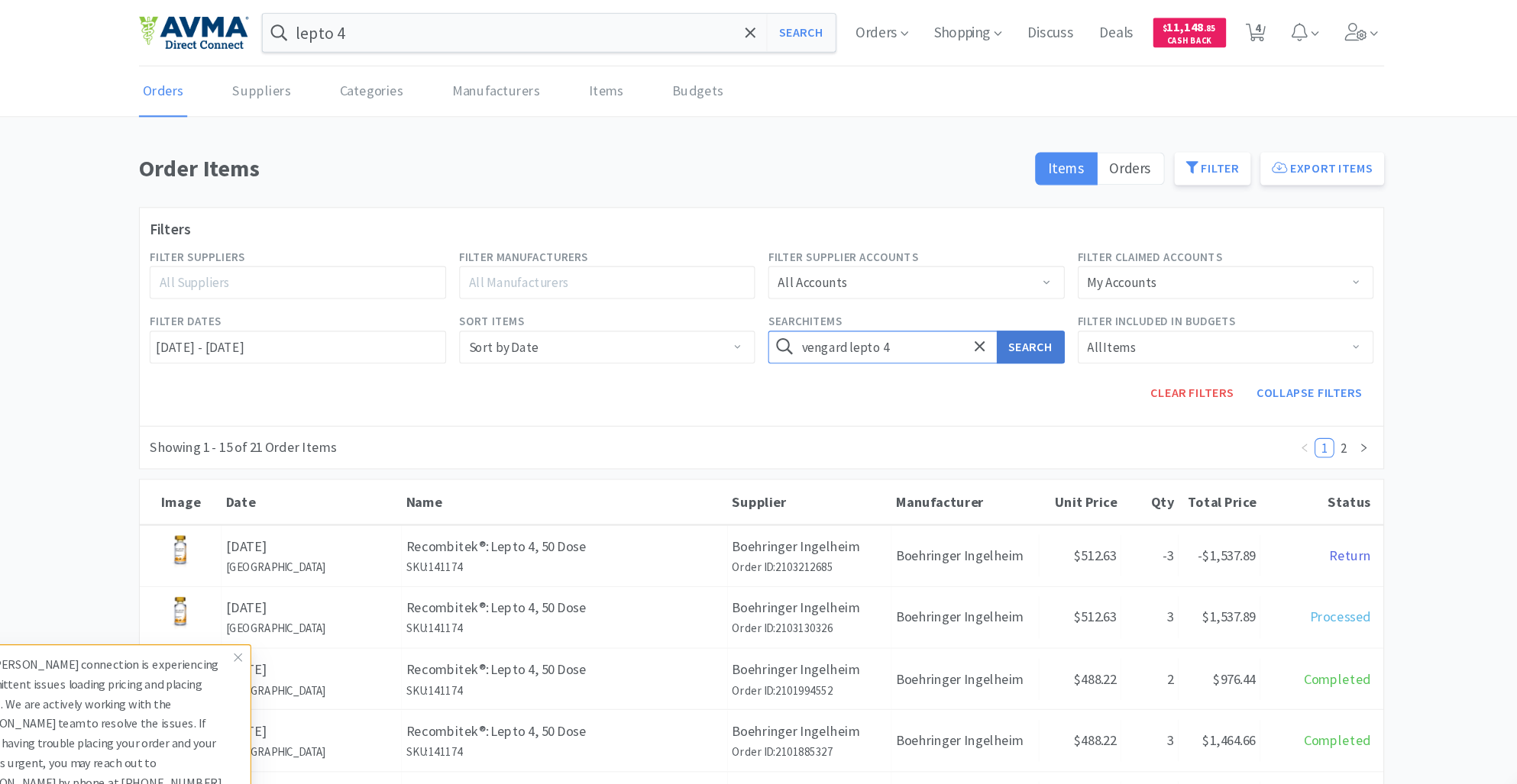
type input "vengard lepto 4"
click at [993, 328] on button "Search" at bounding box center [1009, 323] width 63 height 30
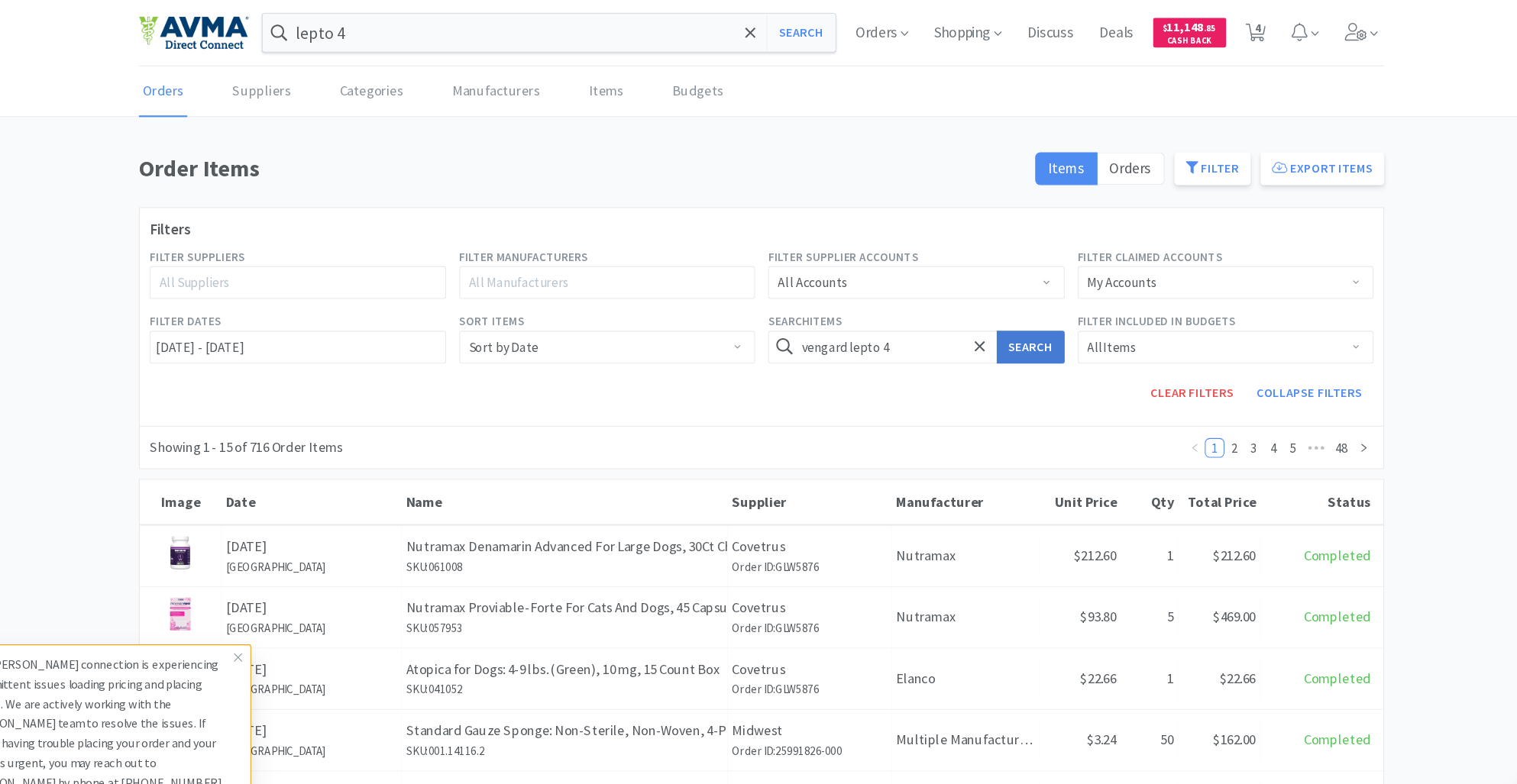
click at [1007, 328] on button "Search" at bounding box center [1009, 323] width 63 height 30
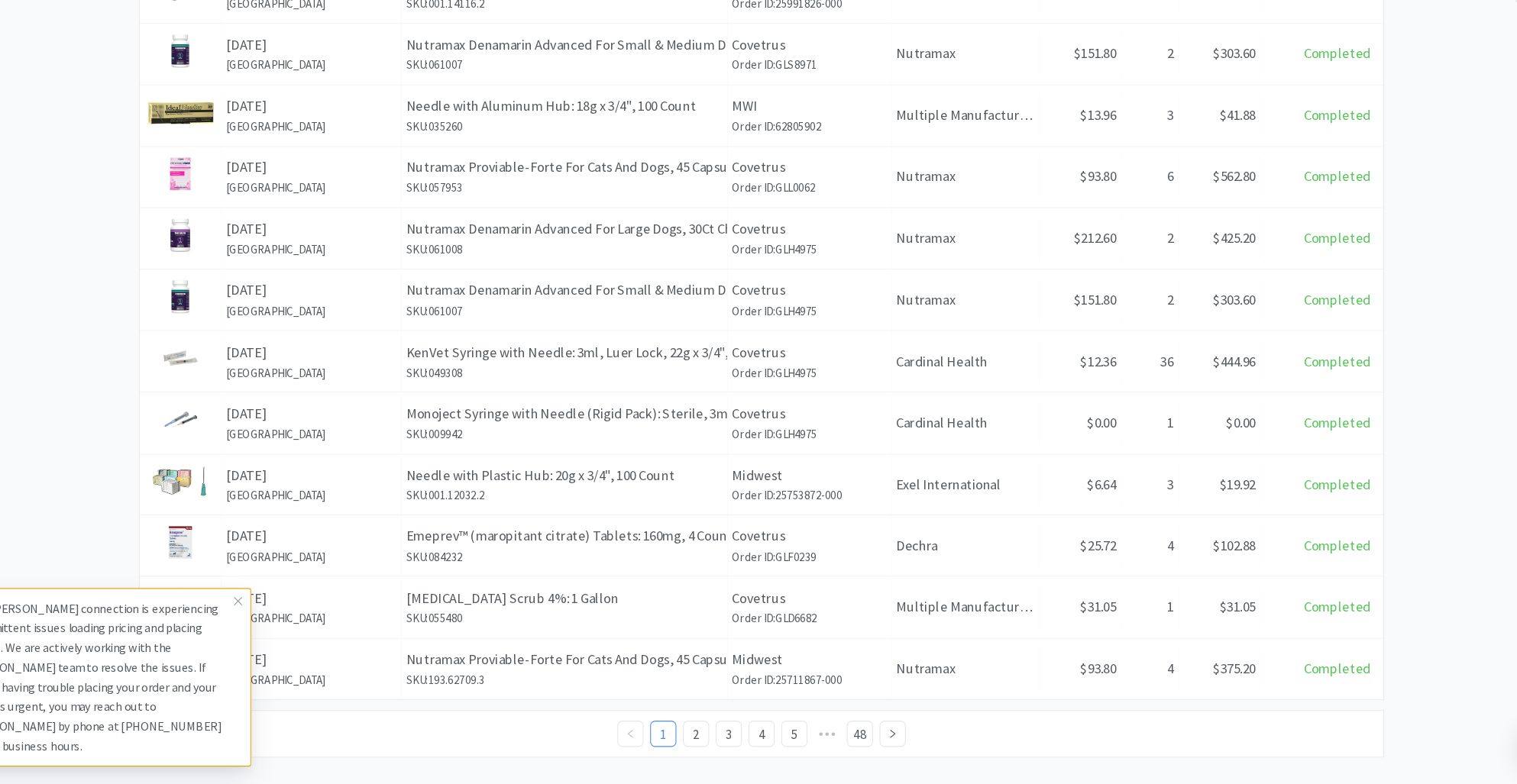
scroll to position [657, 0]
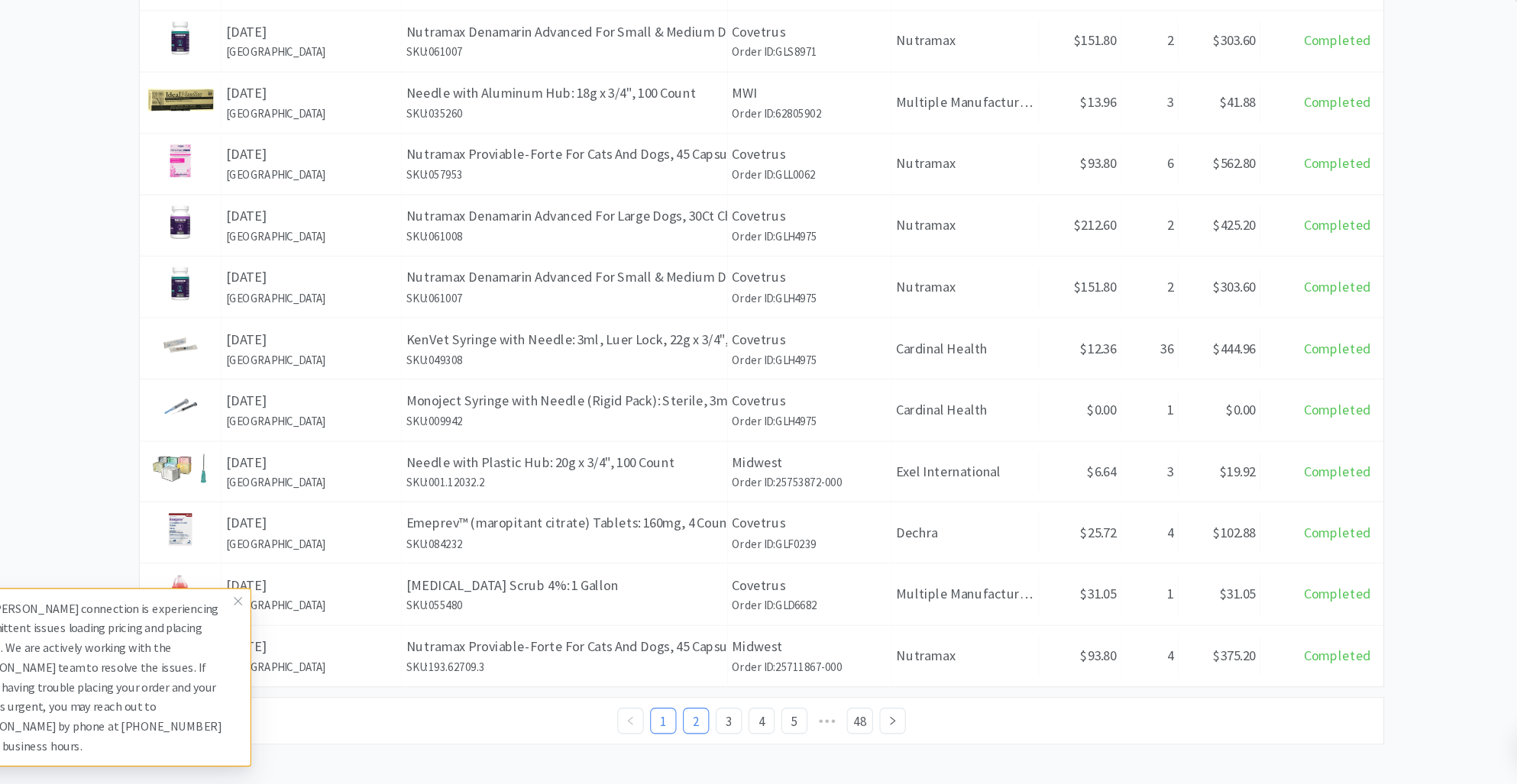
click at [699, 718] on link "2" at bounding box center [697, 725] width 23 height 23
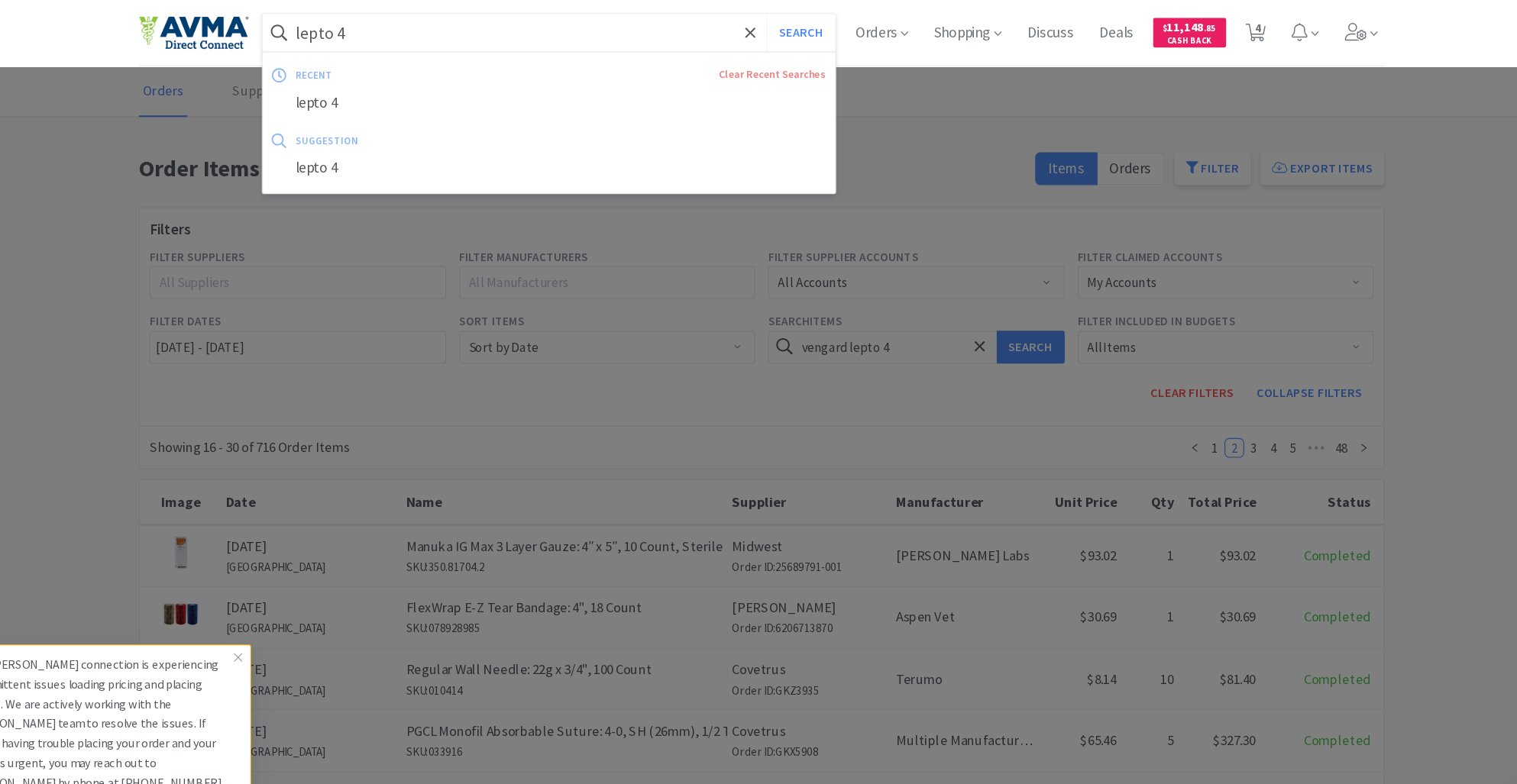
click at [323, 26] on input "lepto 4" at bounding box center [560, 30] width 534 height 35
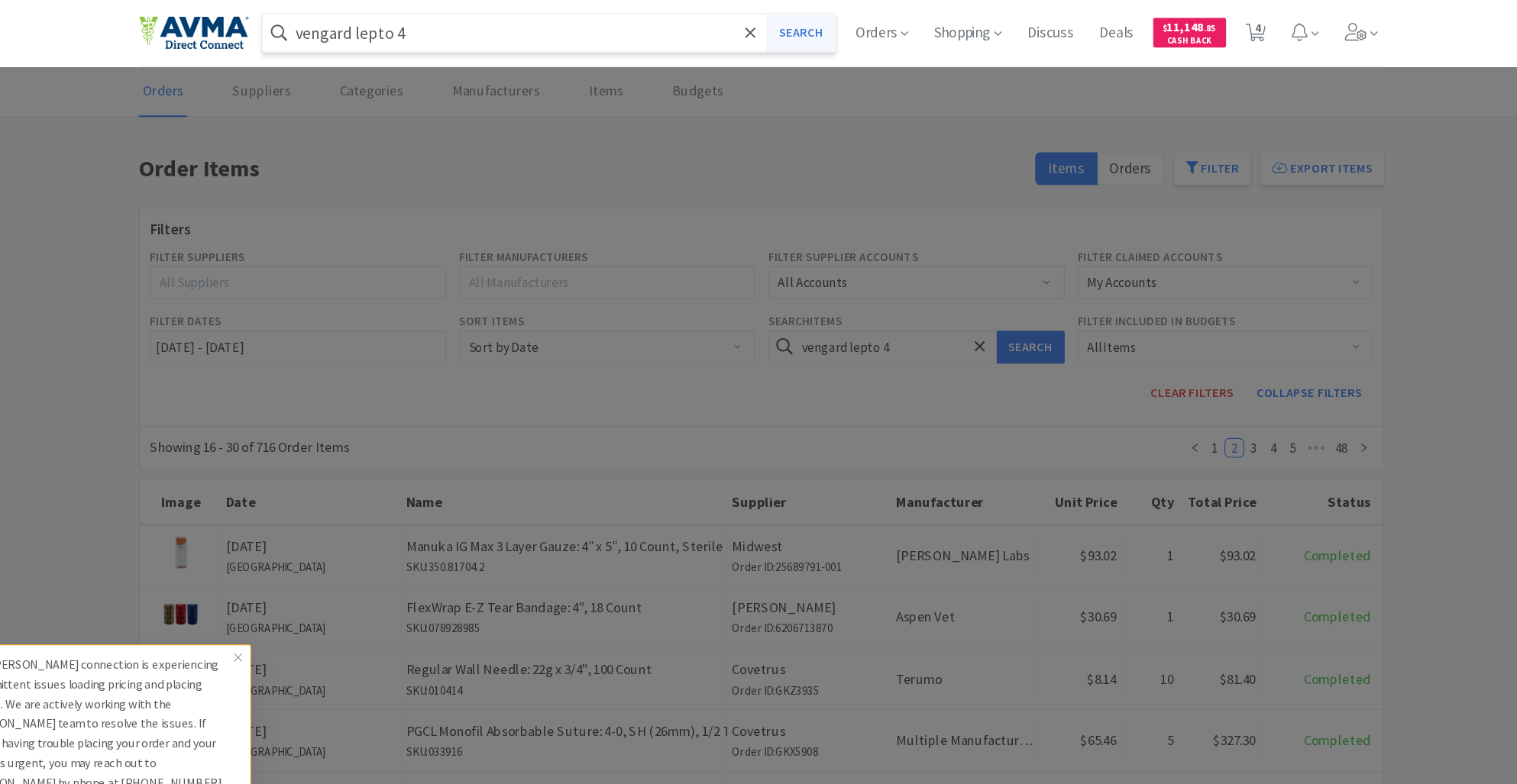
type input "vengard lepto 4"
click at [796, 34] on button "Search" at bounding box center [795, 30] width 64 height 35
select select "2"
select select "5"
select select "1"
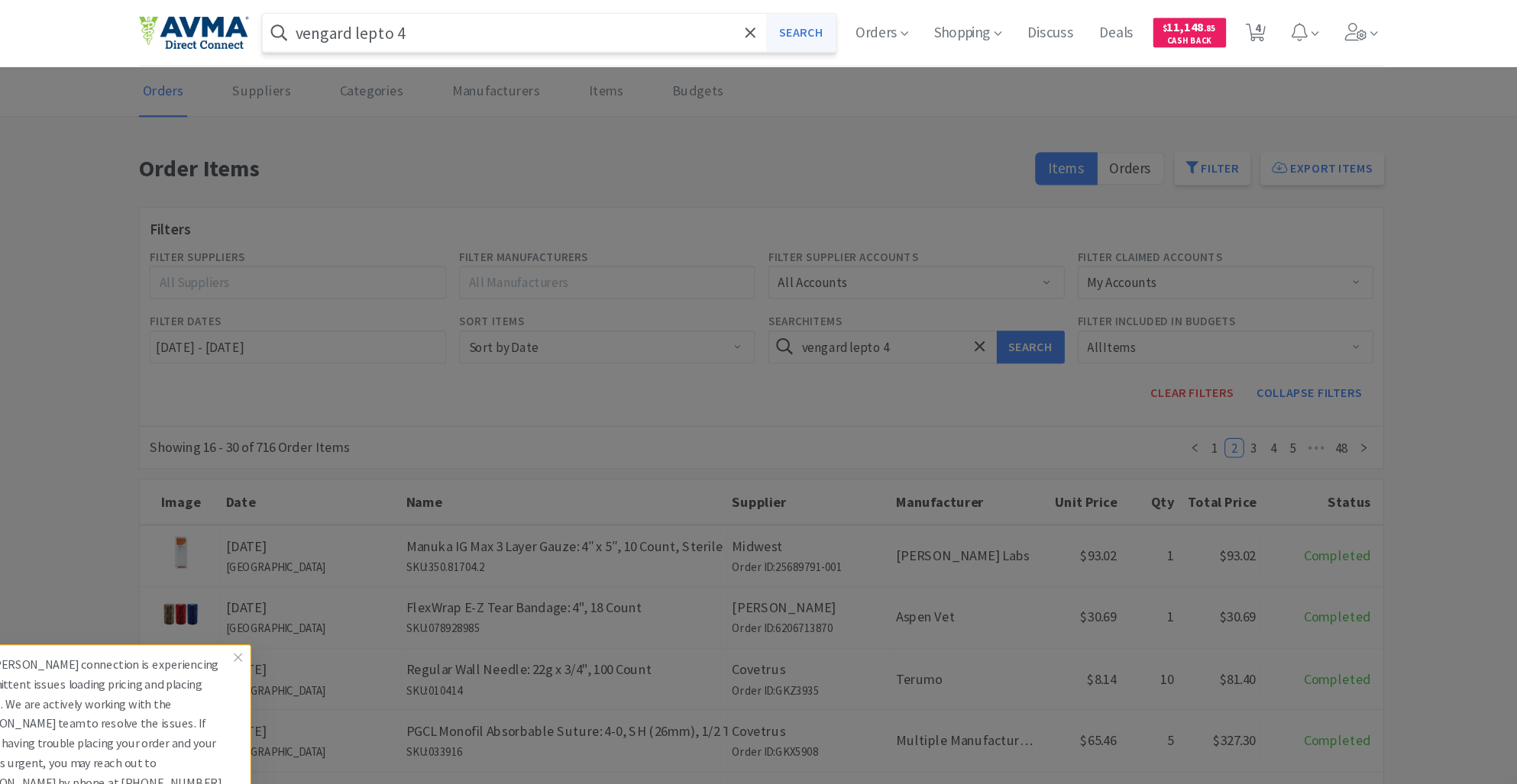
select select "1"
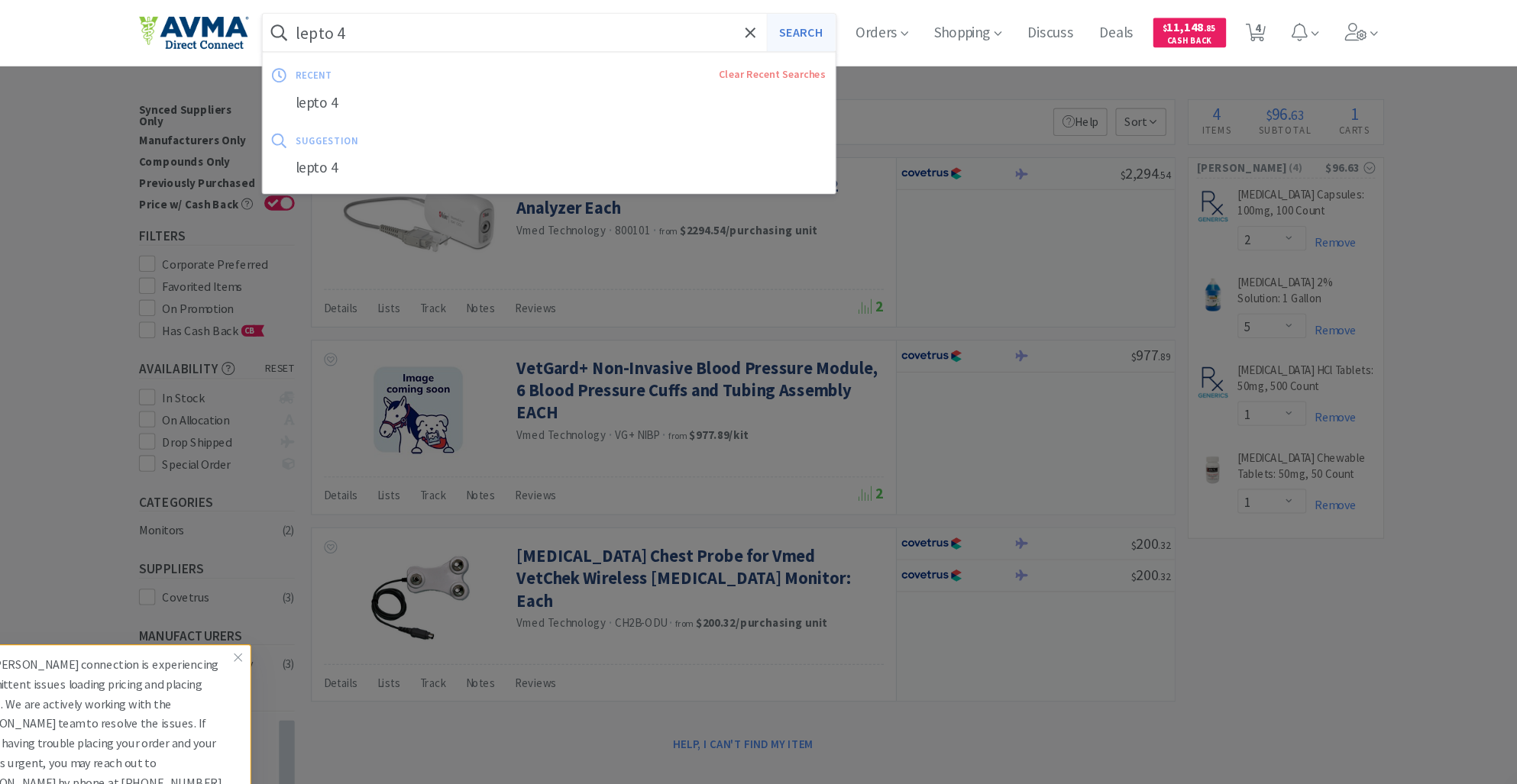
type input "lepto 4"
click at [798, 26] on button "Search" at bounding box center [795, 30] width 64 height 35
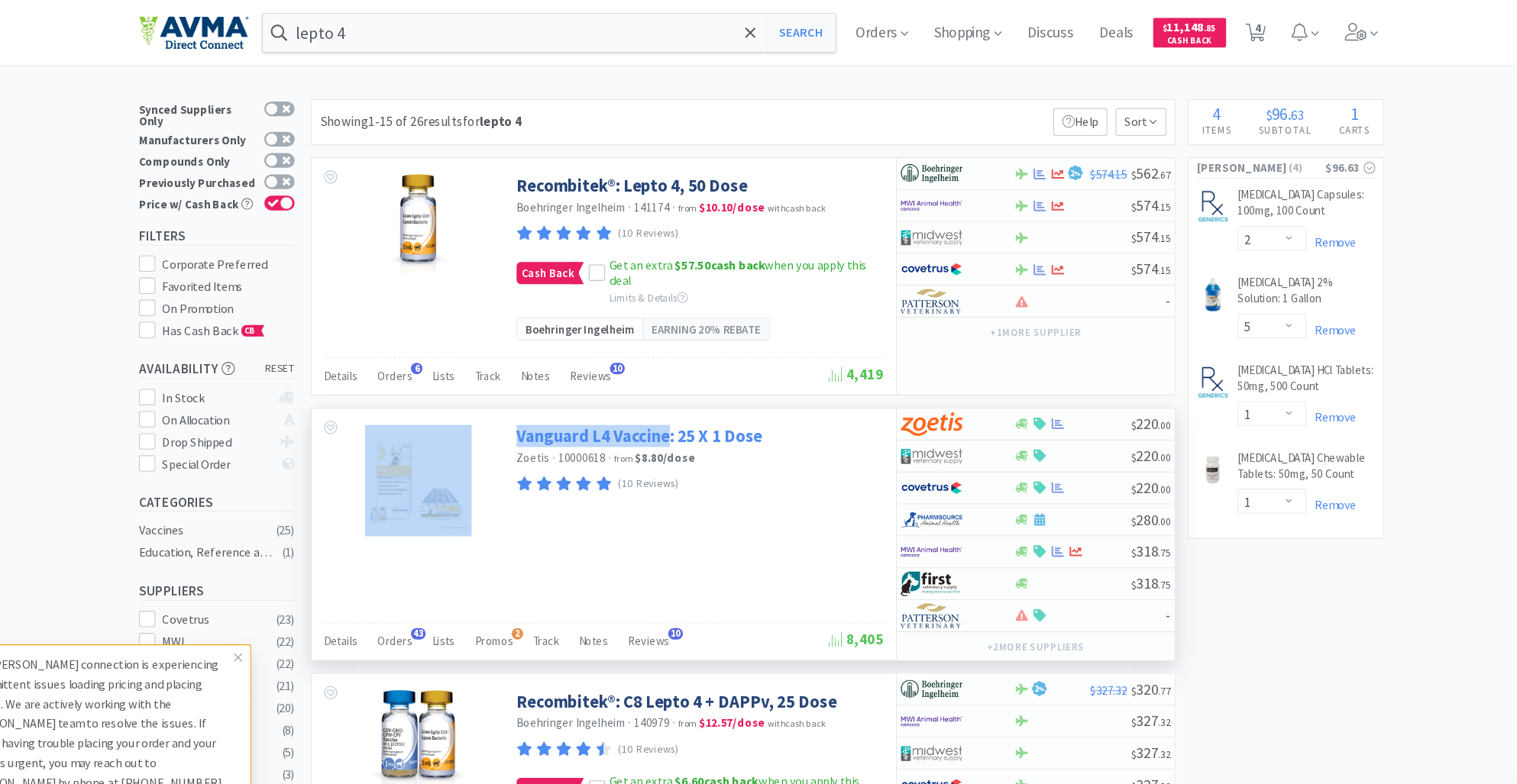
drag, startPoint x: 510, startPoint y: 402, endPoint x: 676, endPoint y: 403, distance: 166.0
click at [676, 403] on div "Vanguard L4 Vaccine: 25 X 1 Dose Zoetis · 10000618 · from $8.80 / dose (10 Revi…" at bounding box center [611, 444] width 544 height 126
copy div "Vanguard L4 Vaccine"
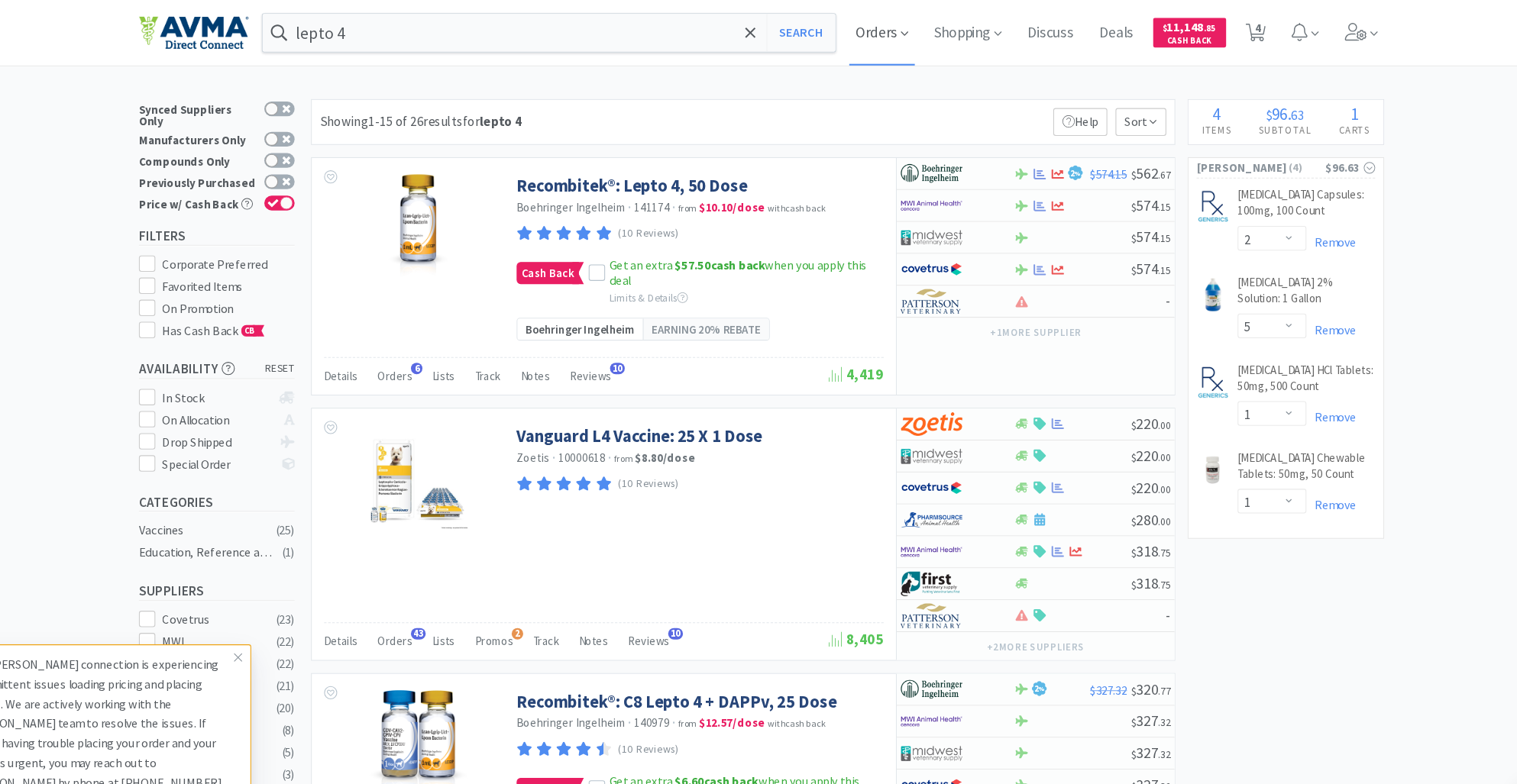
click at [874, 33] on span "Orders" at bounding box center [870, 30] width 61 height 61
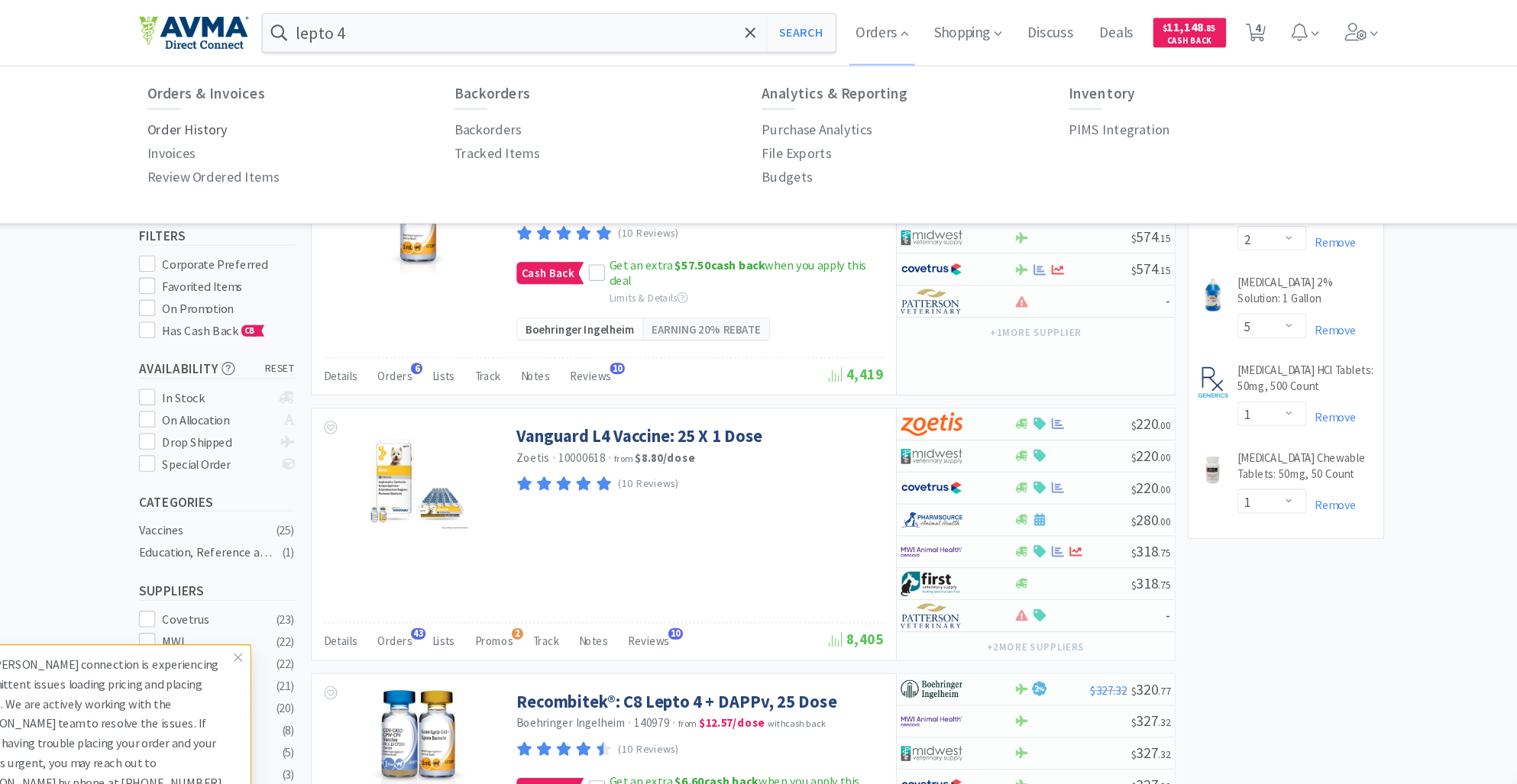
click at [208, 125] on p "Order History" at bounding box center [223, 121] width 75 height 21
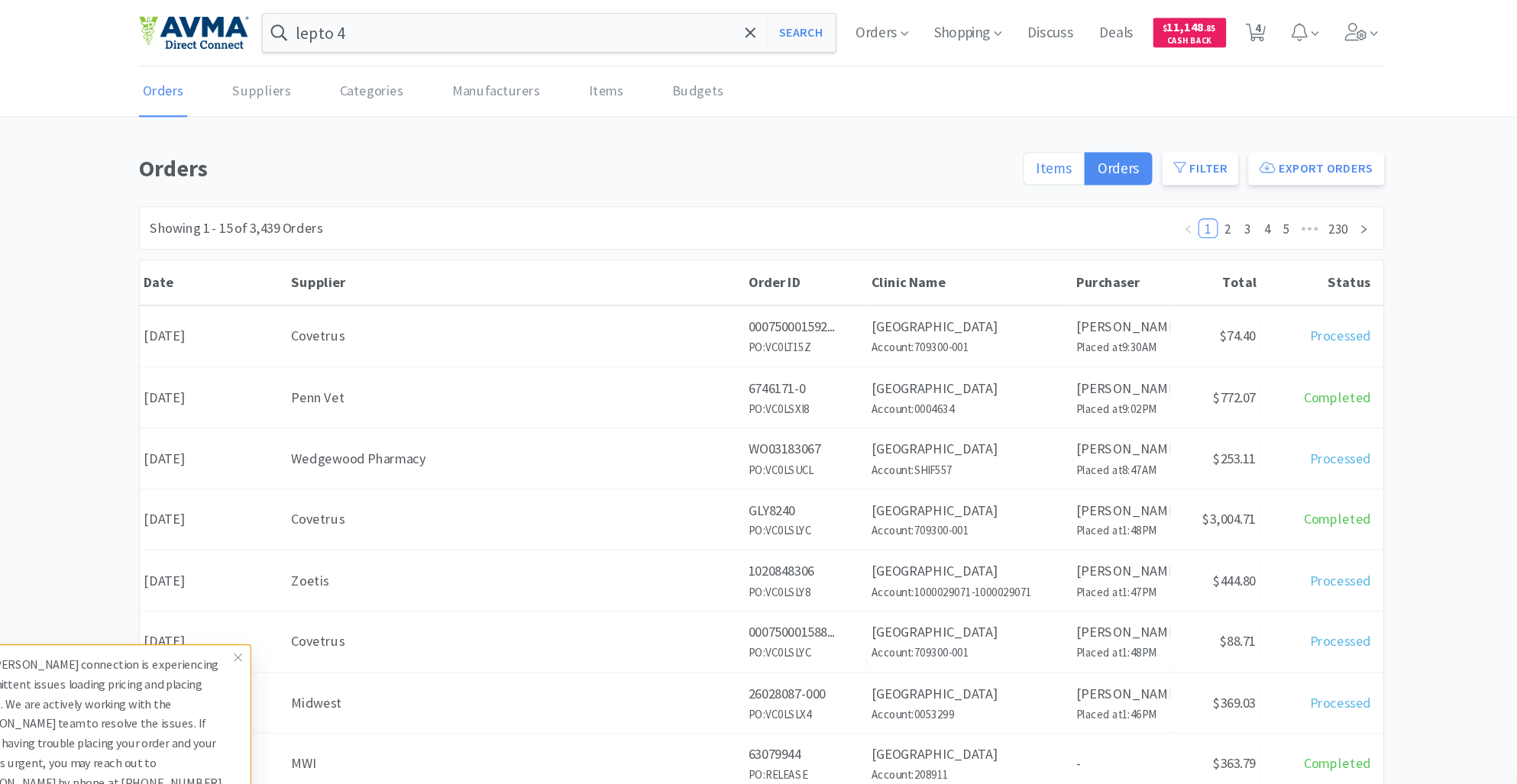
click at [1030, 163] on span "Items" at bounding box center [1031, 157] width 33 height 18
click at [1014, 162] on input "Items" at bounding box center [1014, 162] width 0 height 0
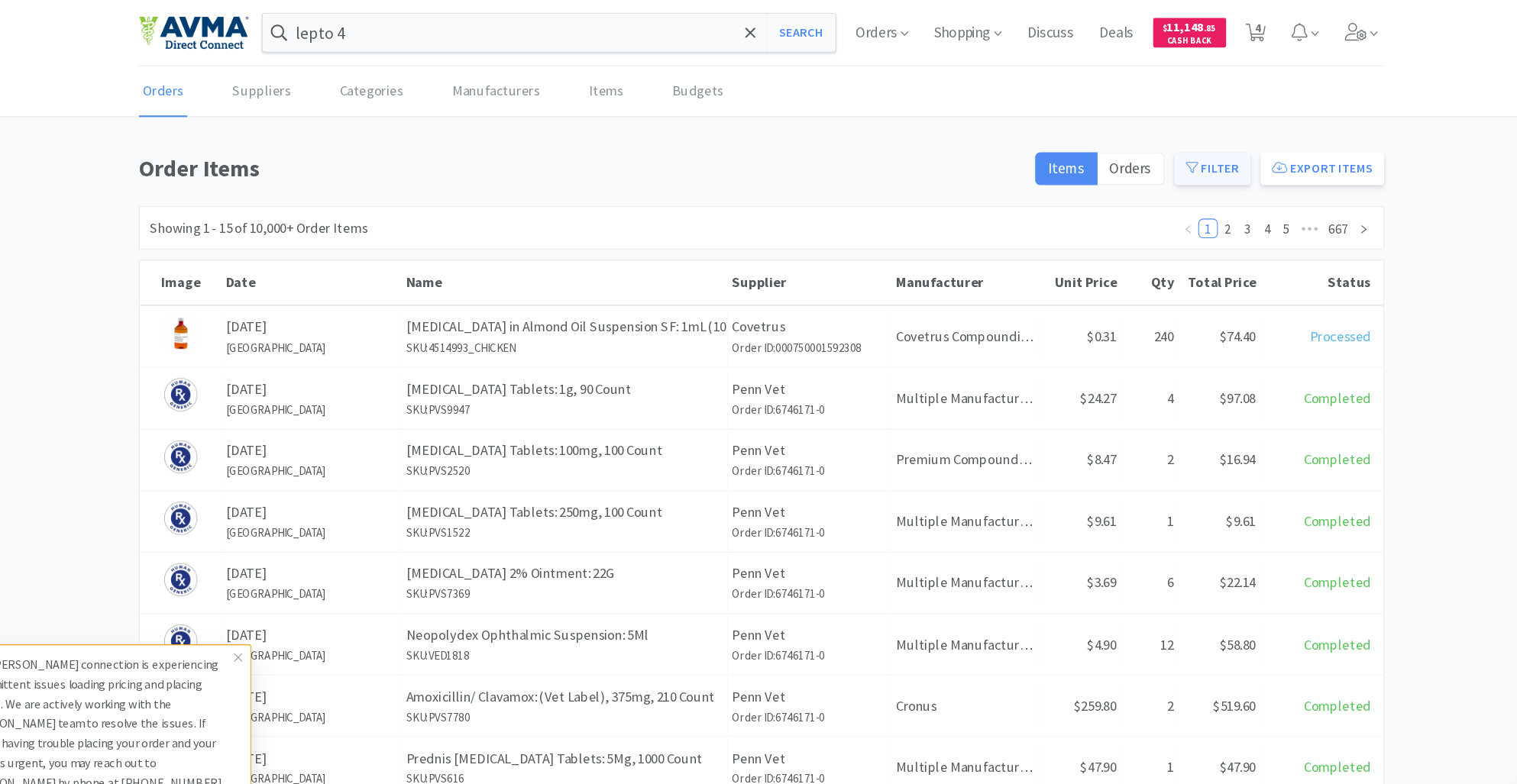
click at [1187, 161] on button "Filter" at bounding box center [1179, 157] width 71 height 30
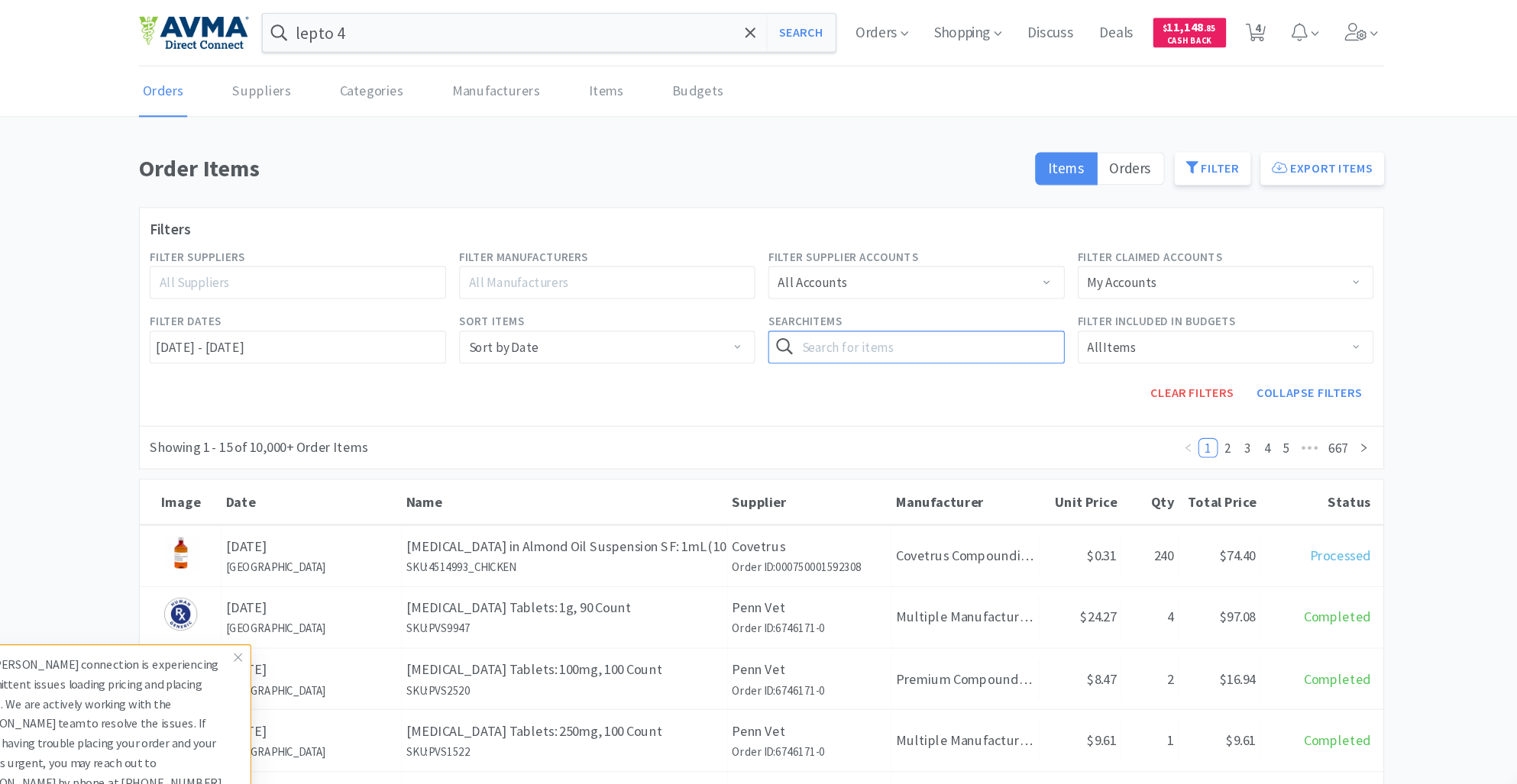
click at [814, 330] on input "text" at bounding box center [903, 323] width 277 height 30
paste input "Vanguard L4 Vaccine"
type input "Vanguard L4 Vaccine"
click at [1014, 324] on button "Search" at bounding box center [1009, 323] width 63 height 30
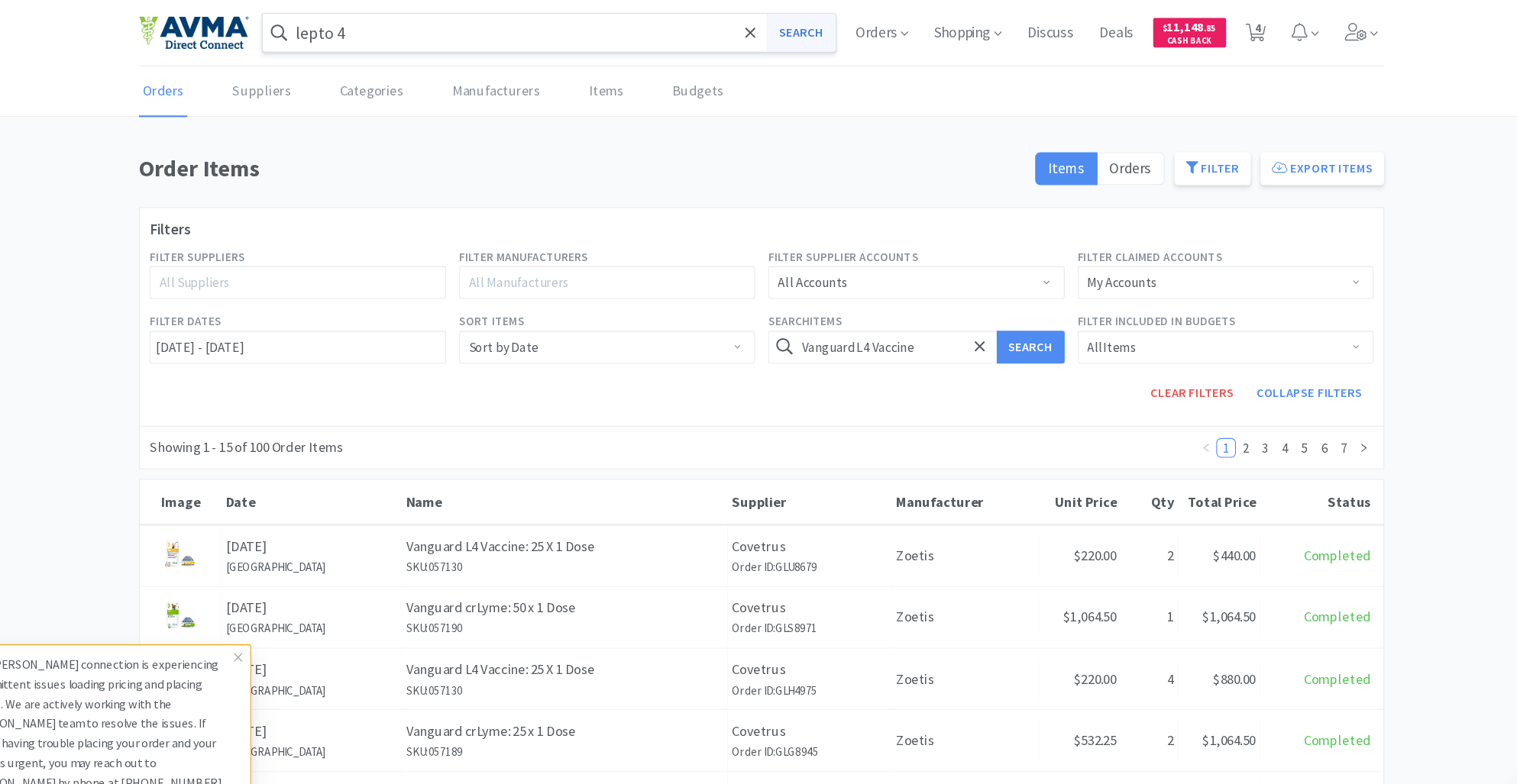
click at [790, 37] on button "Search" at bounding box center [795, 30] width 64 height 35
select select "2"
select select "5"
select select "1"
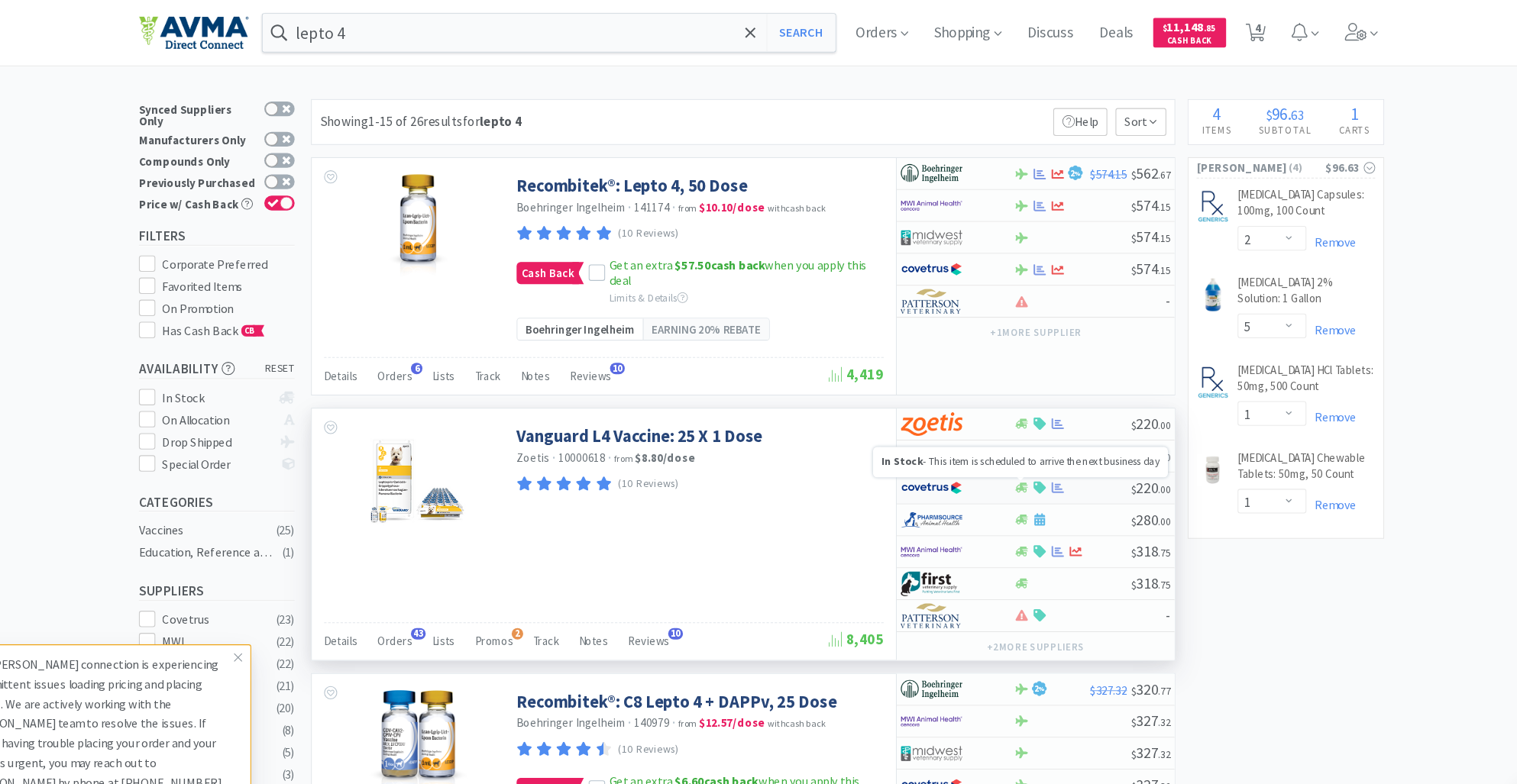
click at [1005, 452] on icon at bounding box center [1000, 455] width 12 height 9
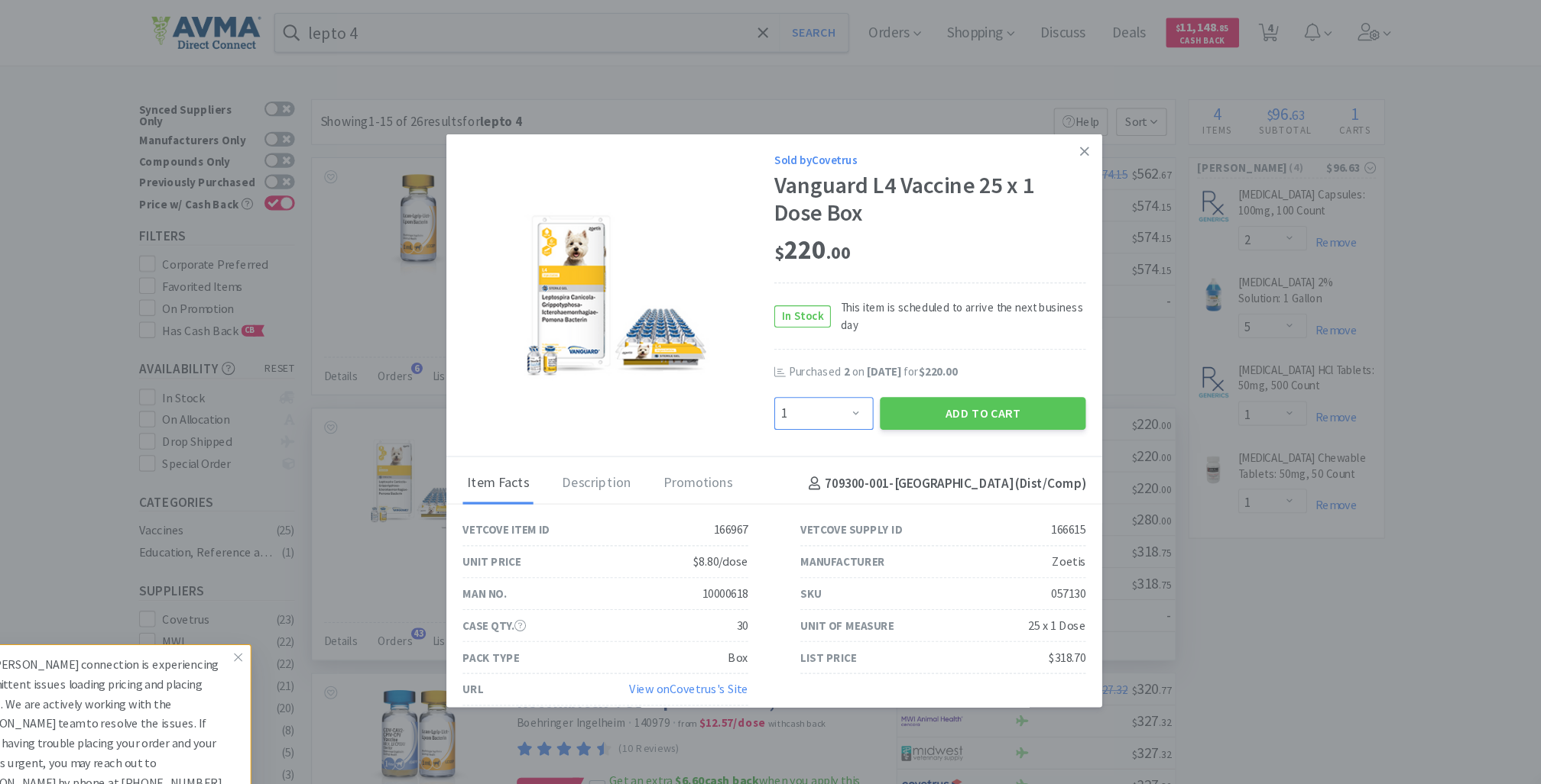
click at [836, 389] on select "Enter Quantity 1 2 3 4 5 6 7 8 9 10 11 12 13 14 15 16 17 18 19 20 Enter Quantity" at bounding box center [816, 385] width 92 height 30
select select "3"
click at [770, 371] on select "Enter Quantity 1 2 3 4 5 6 7 8 9 10 11 12 13 14 15 16 17 18 19 20 Enter Quantity" at bounding box center [816, 385] width 92 height 30
click at [920, 387] on button "Add to Cart" at bounding box center [964, 385] width 192 height 30
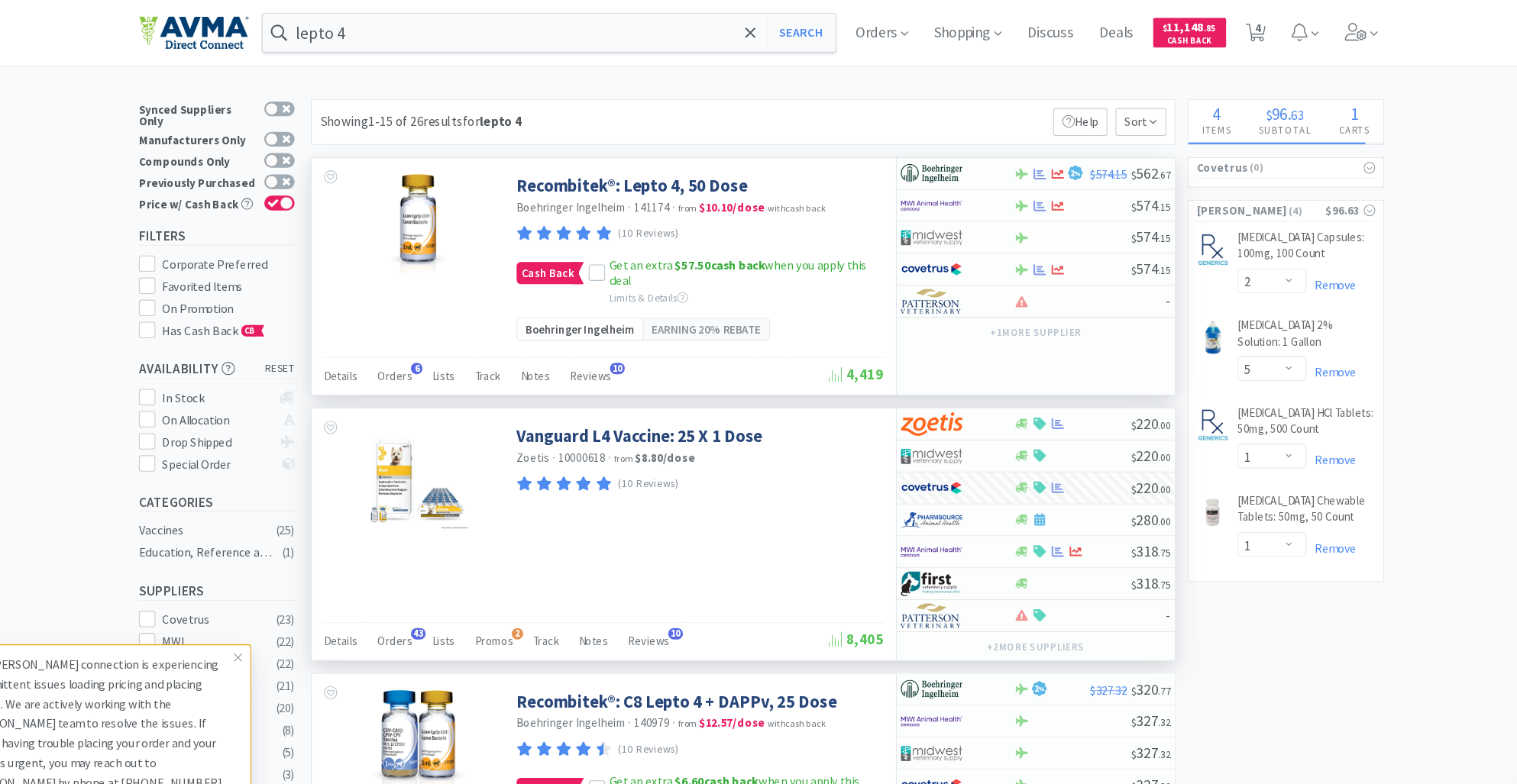
select select "3"
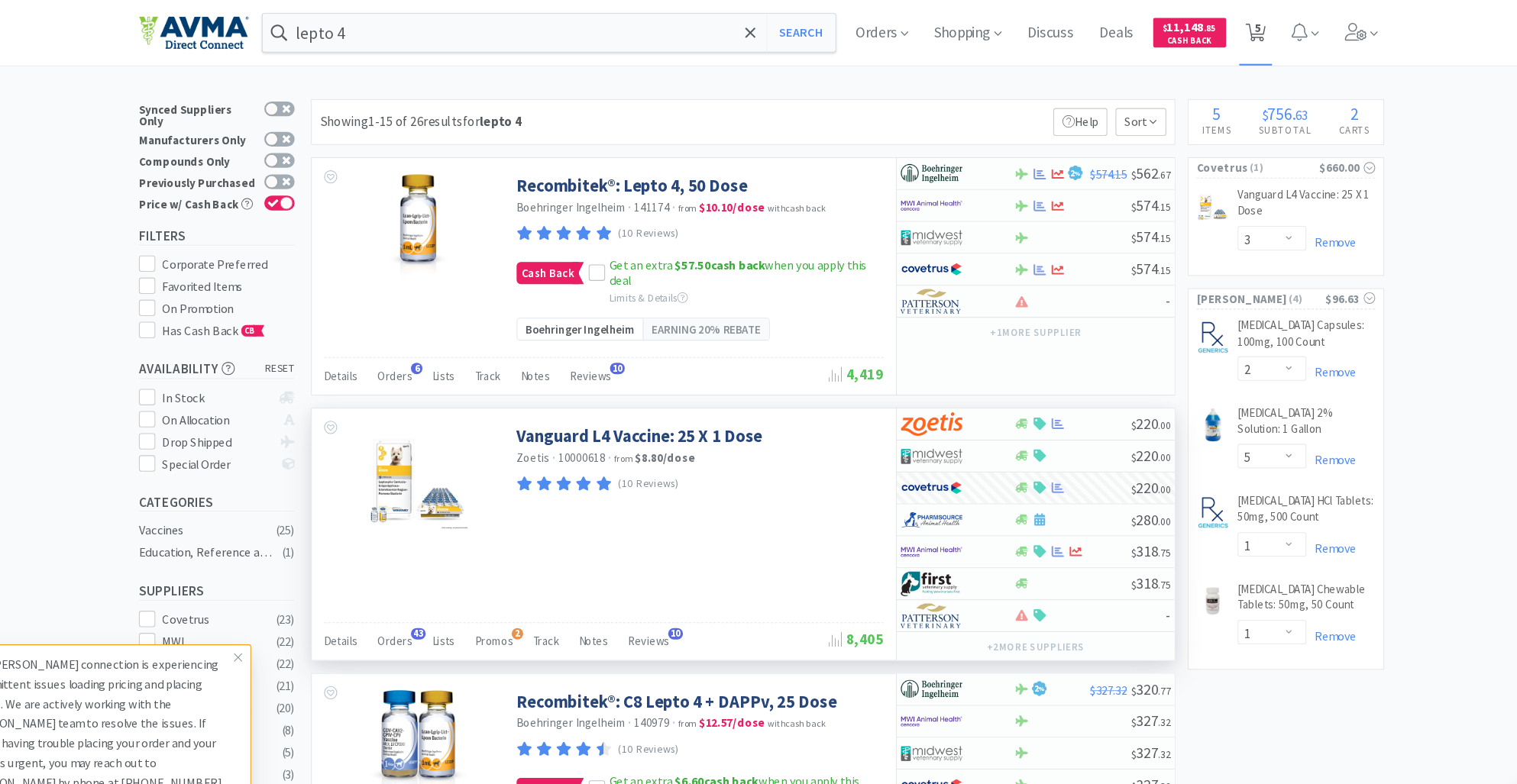
click at [1224, 30] on span "5" at bounding box center [1221, 26] width 5 height 61
select select "3"
select select "2"
select select "5"
select select "1"
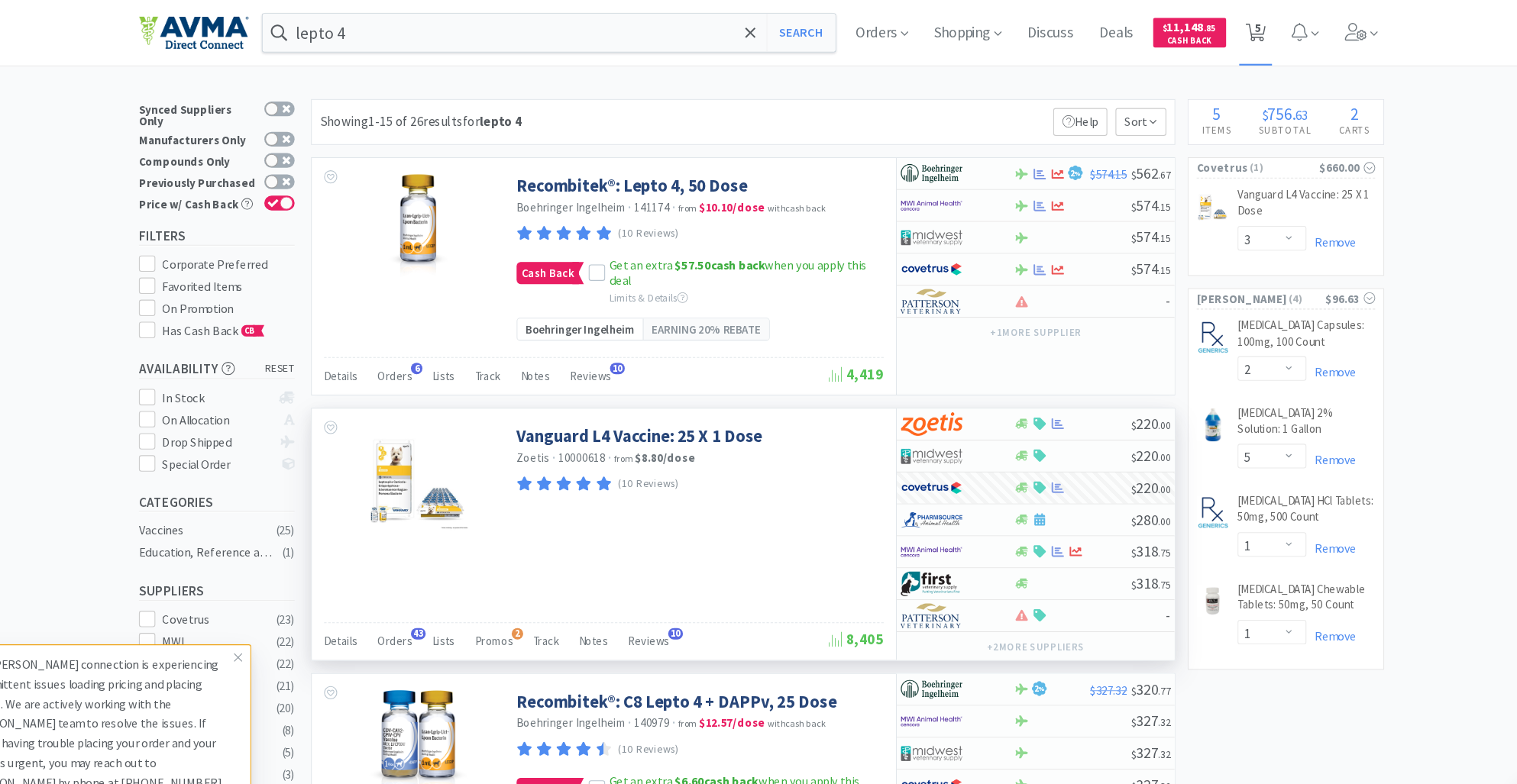
select select "1"
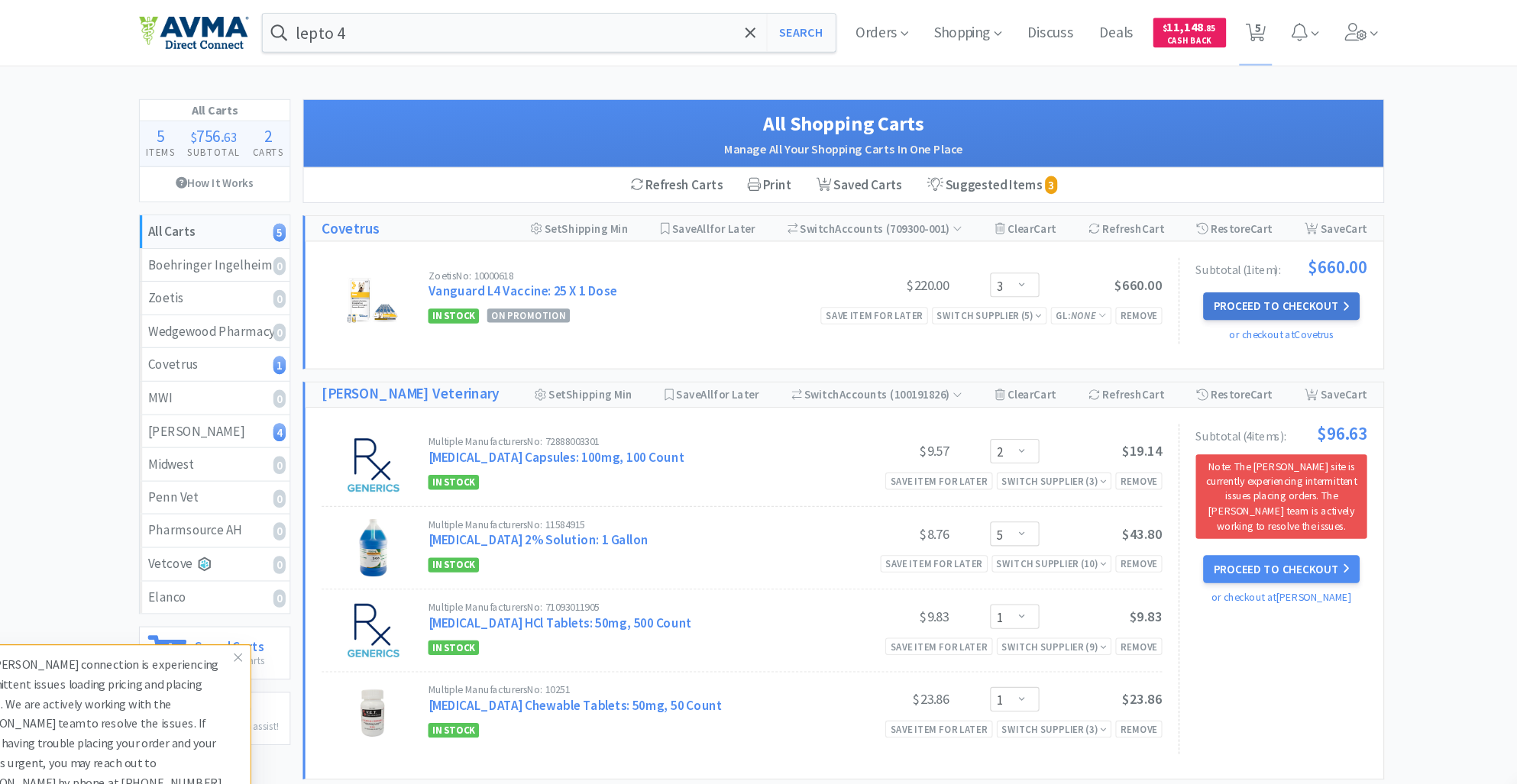
click at [1252, 282] on button "Proceed to Checkout" at bounding box center [1242, 285] width 145 height 26
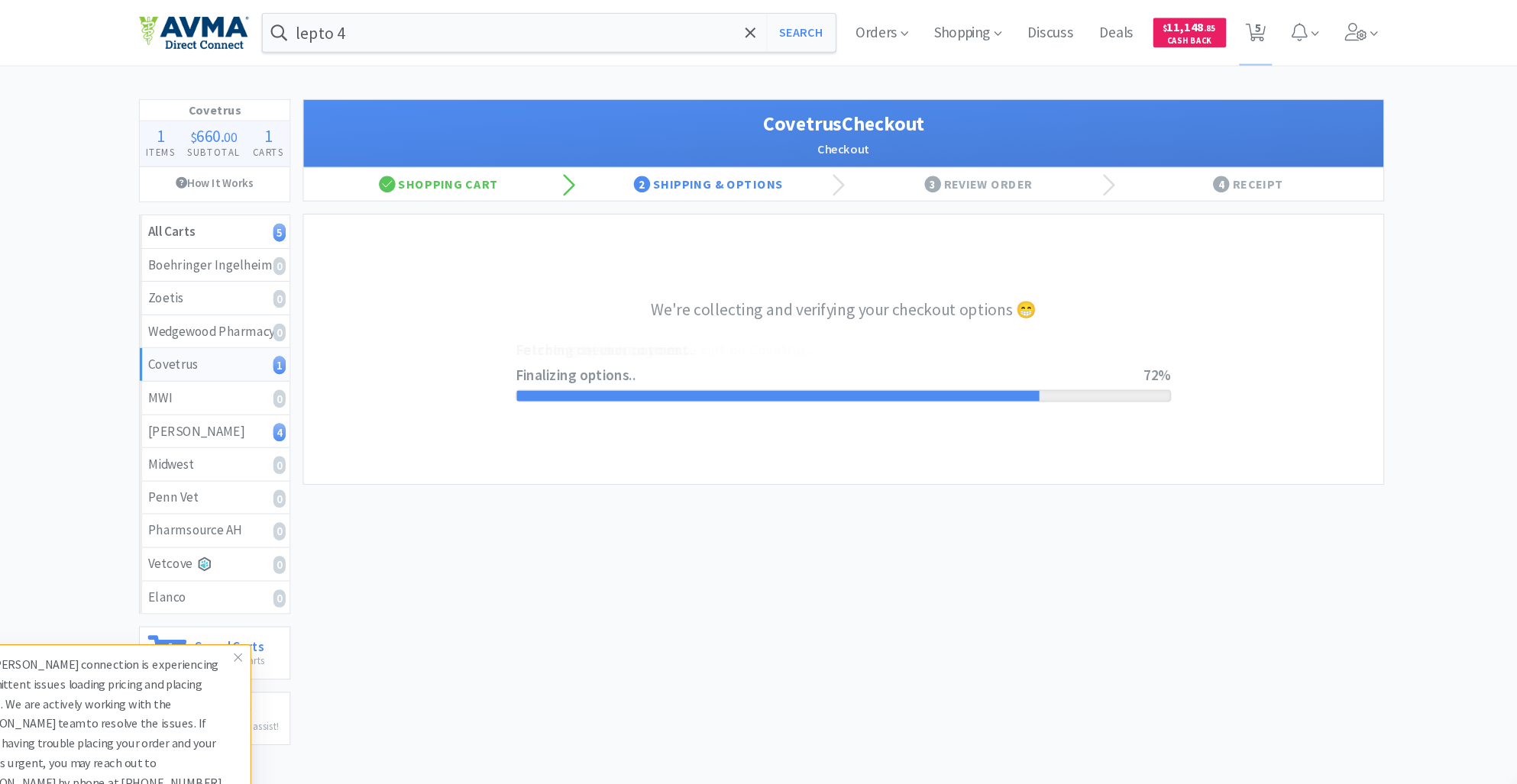
select select "ACCOUNT"
select select "cvt-standard-net"
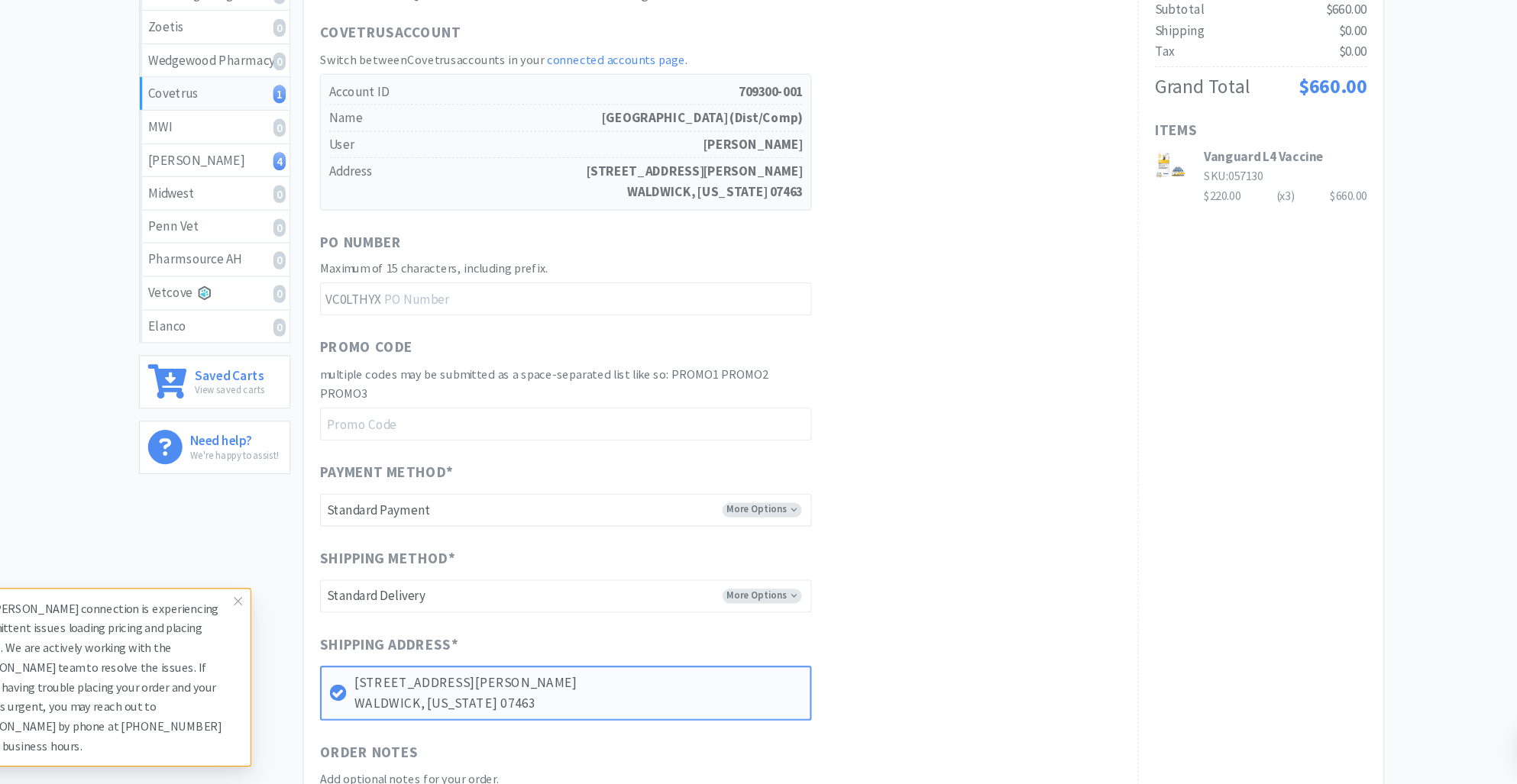
scroll to position [490, 0]
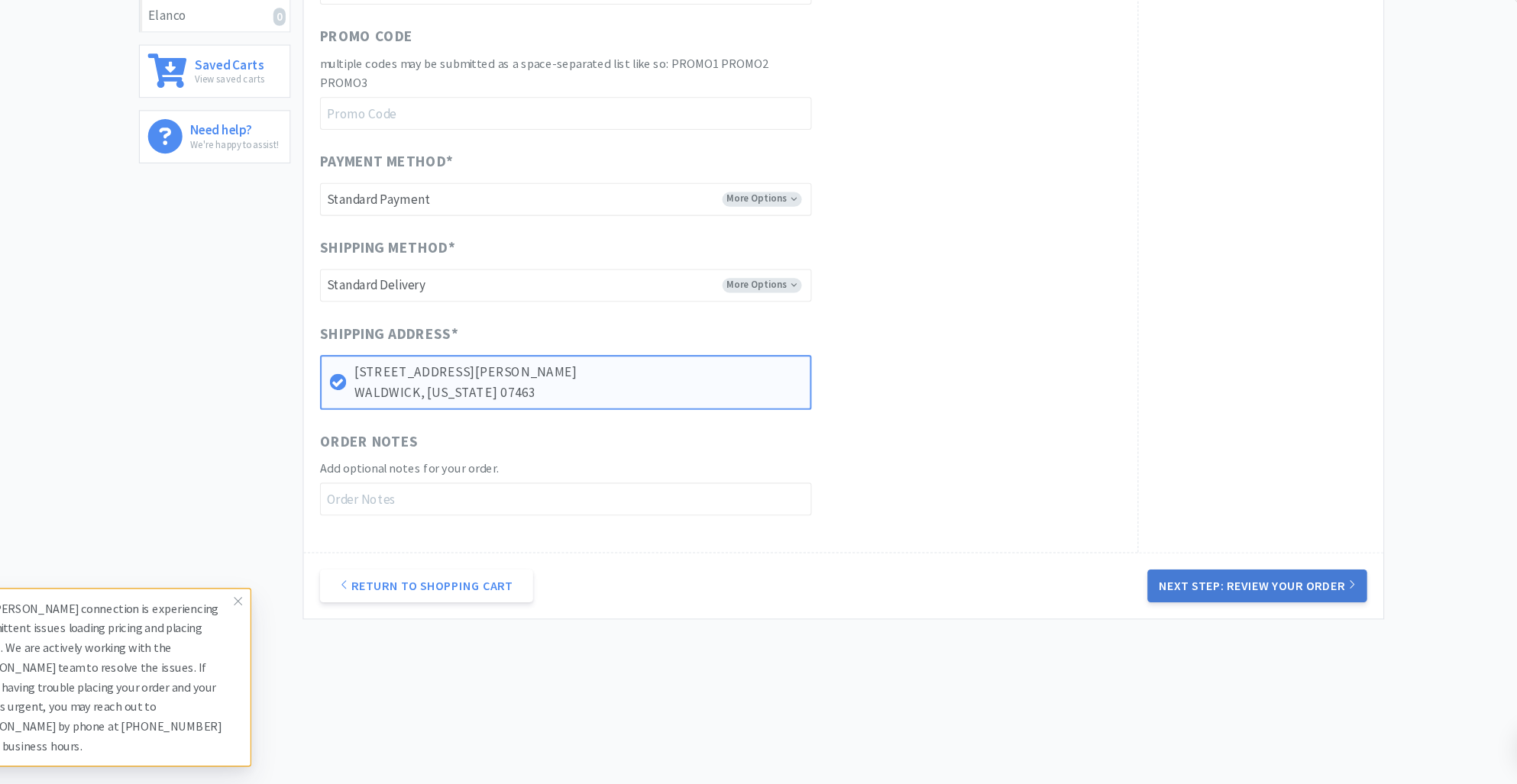
click at [1182, 601] on button "Next Step: Review Your Order" at bounding box center [1221, 598] width 205 height 30
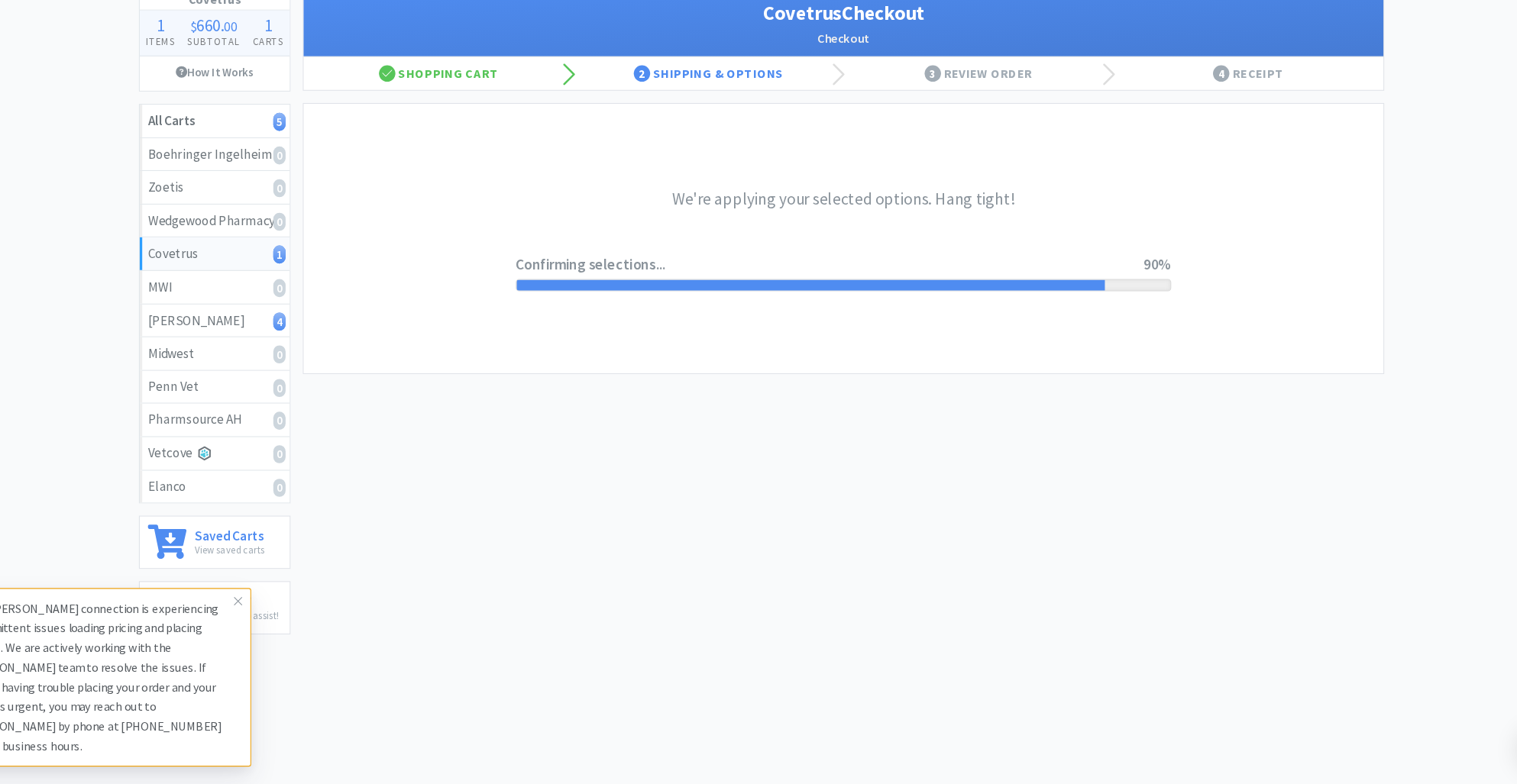
scroll to position [0, 0]
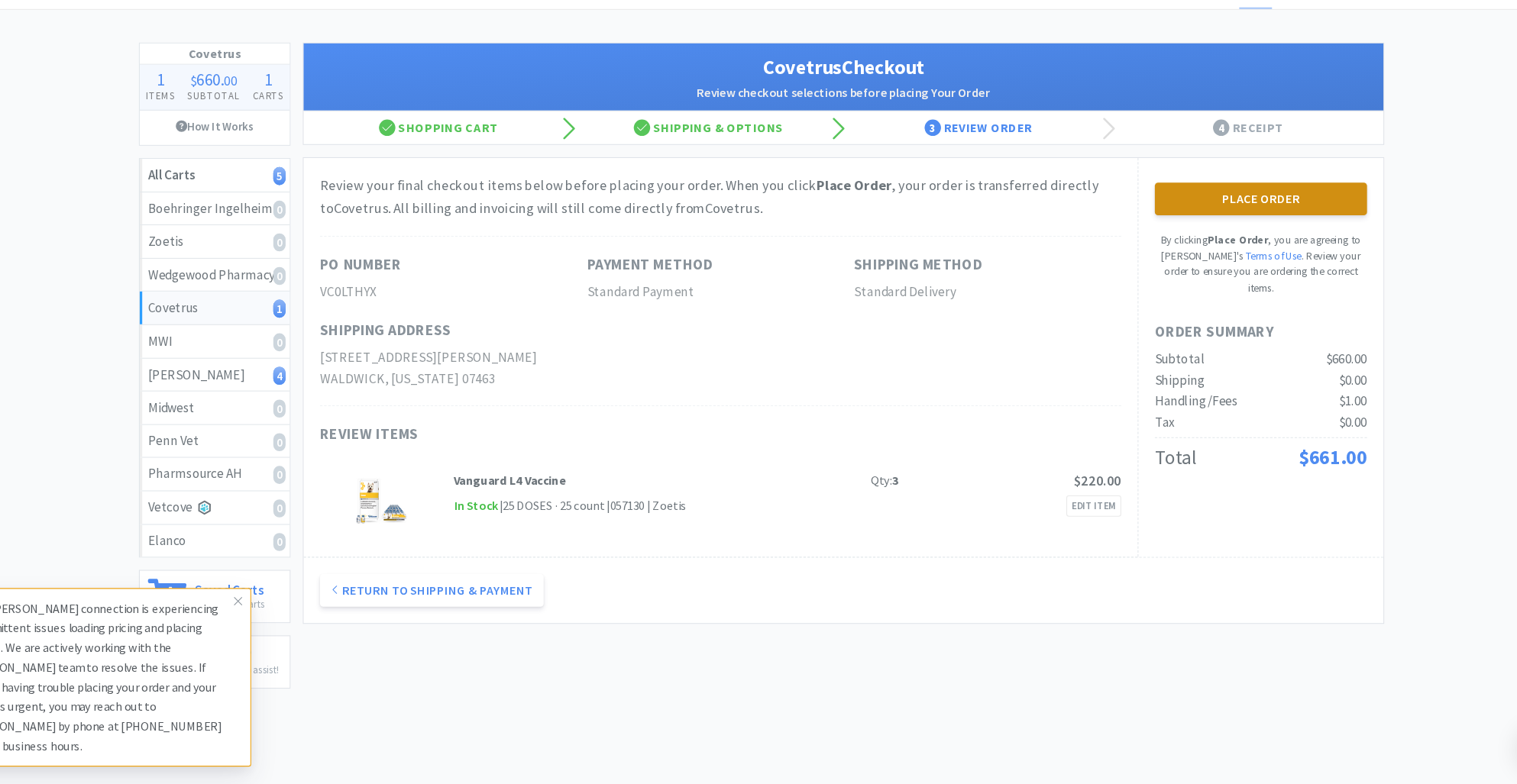
click at [1221, 228] on button "Place Order" at bounding box center [1224, 238] width 198 height 30
